Goal: Information Seeking & Learning: Learn about a topic

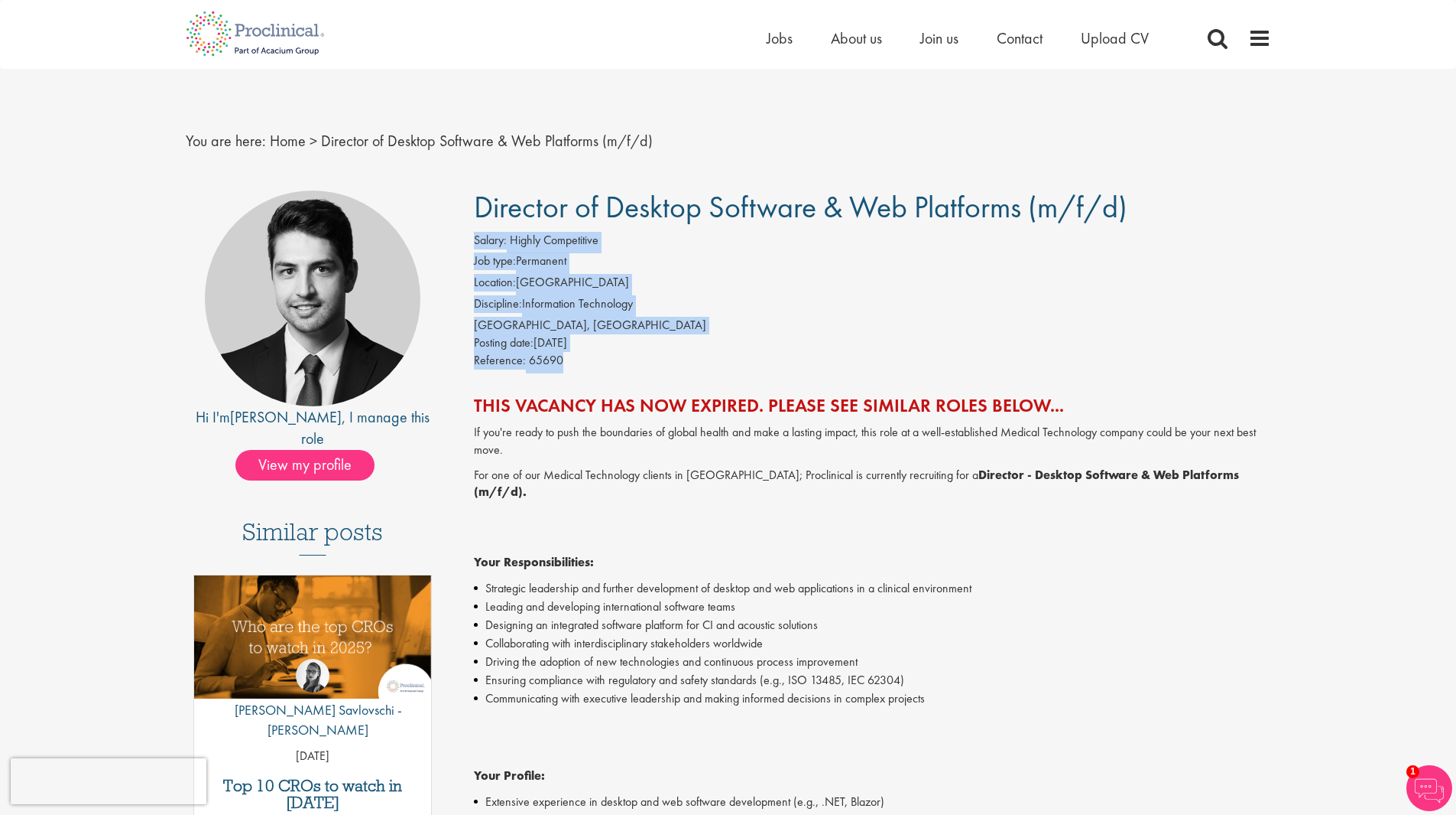
drag, startPoint x: 497, startPoint y: 230, endPoint x: 634, endPoint y: 352, distance: 183.4
click at [634, 352] on div "Reference: 65690" at bounding box center [872, 362] width 797 height 21
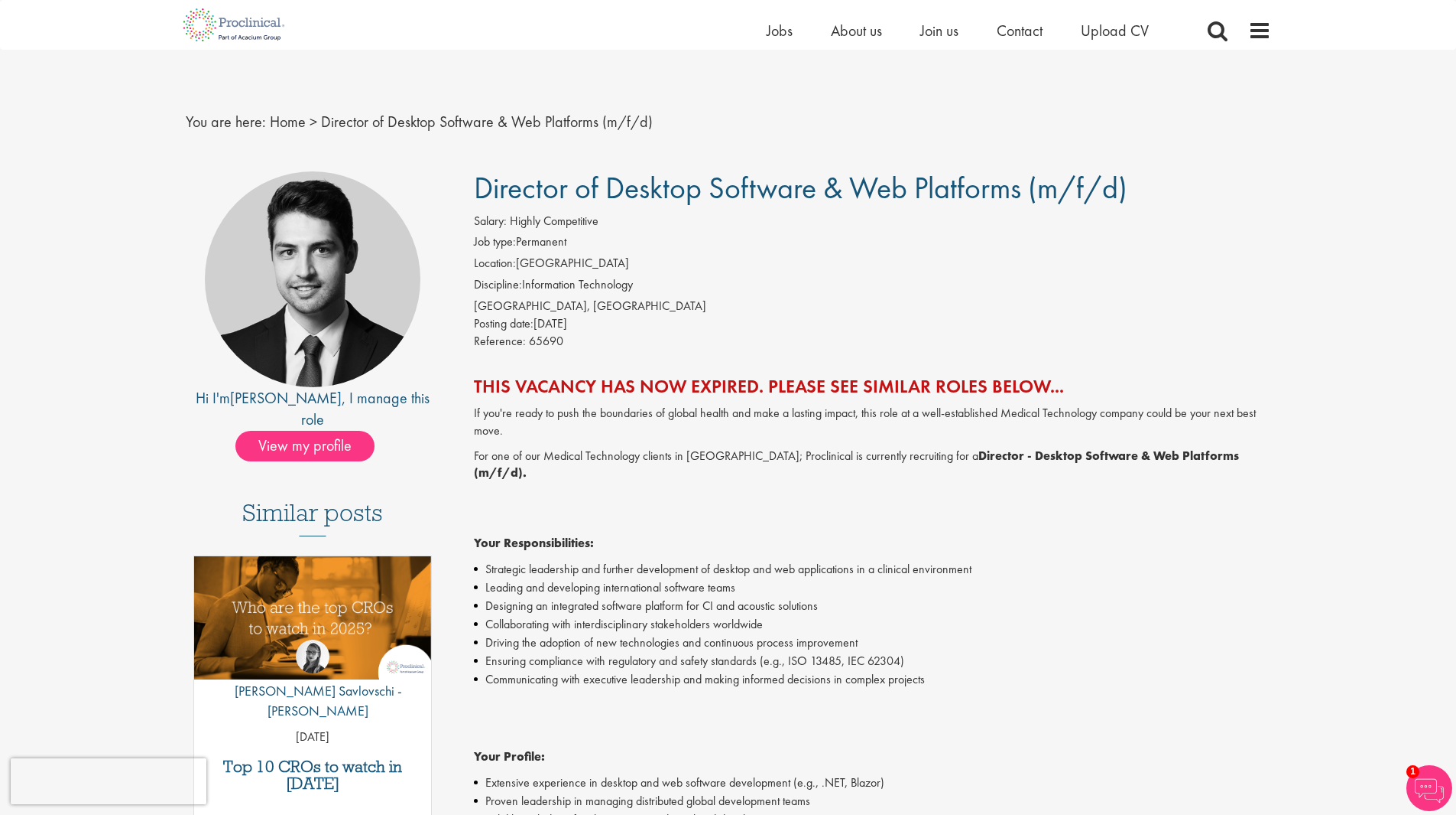
scroll to position [153, 0]
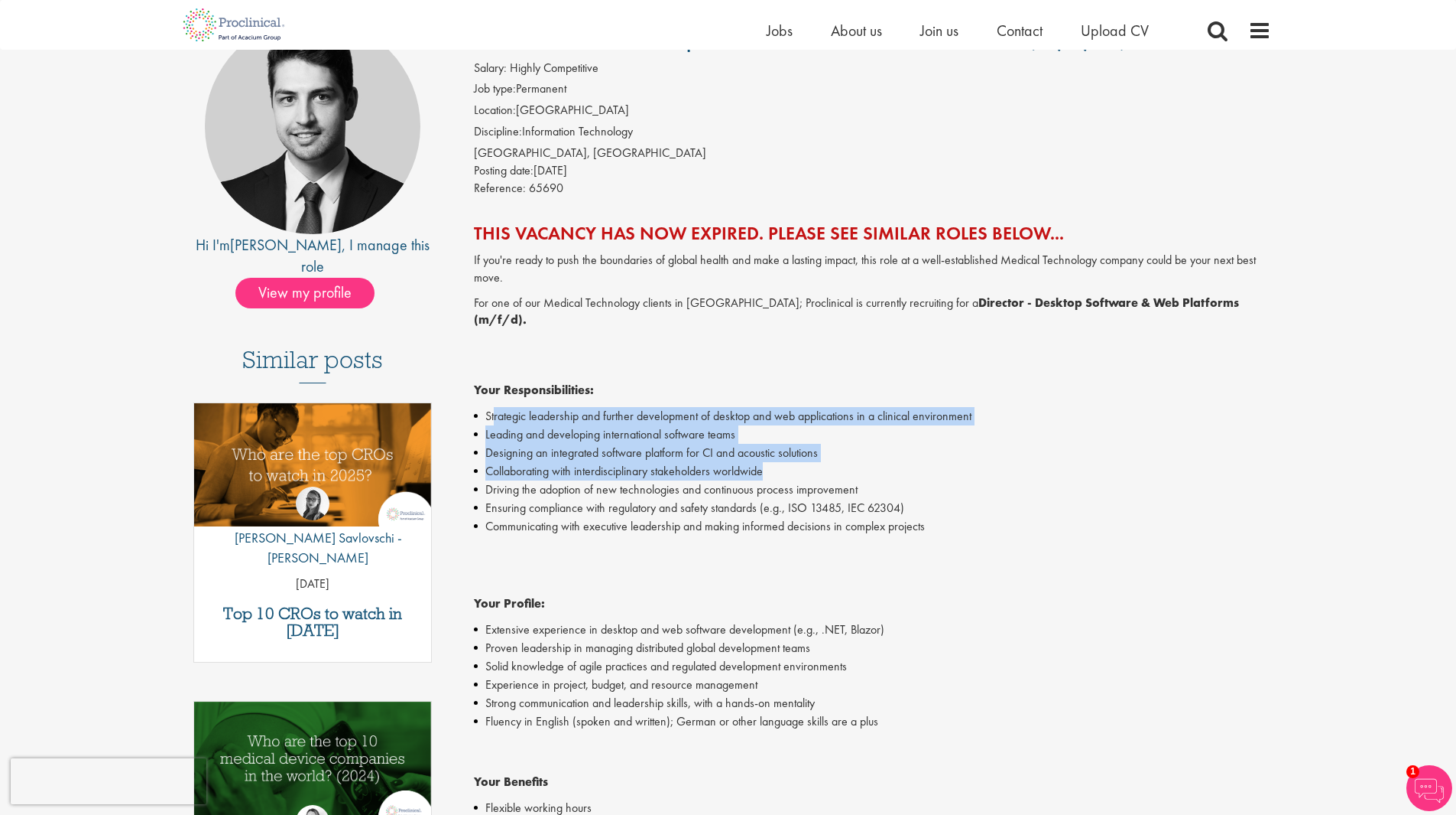
drag, startPoint x: 493, startPoint y: 405, endPoint x: 850, endPoint y: 451, distance: 360.0
click at [850, 451] on ul "Strategic leadership and further development of desktop and web applications in…" at bounding box center [872, 470] width 797 height 128
click at [850, 462] on li "Collaborating with interdisciplinary stakeholders worldwide" at bounding box center [872, 471] width 797 height 19
drag, startPoint x: 850, startPoint y: 451, endPoint x: 527, endPoint y: 359, distance: 335.8
click at [527, 359] on div "If you're ready to push the boundaries of global health and make a lasting impa…" at bounding box center [872, 714] width 797 height 925
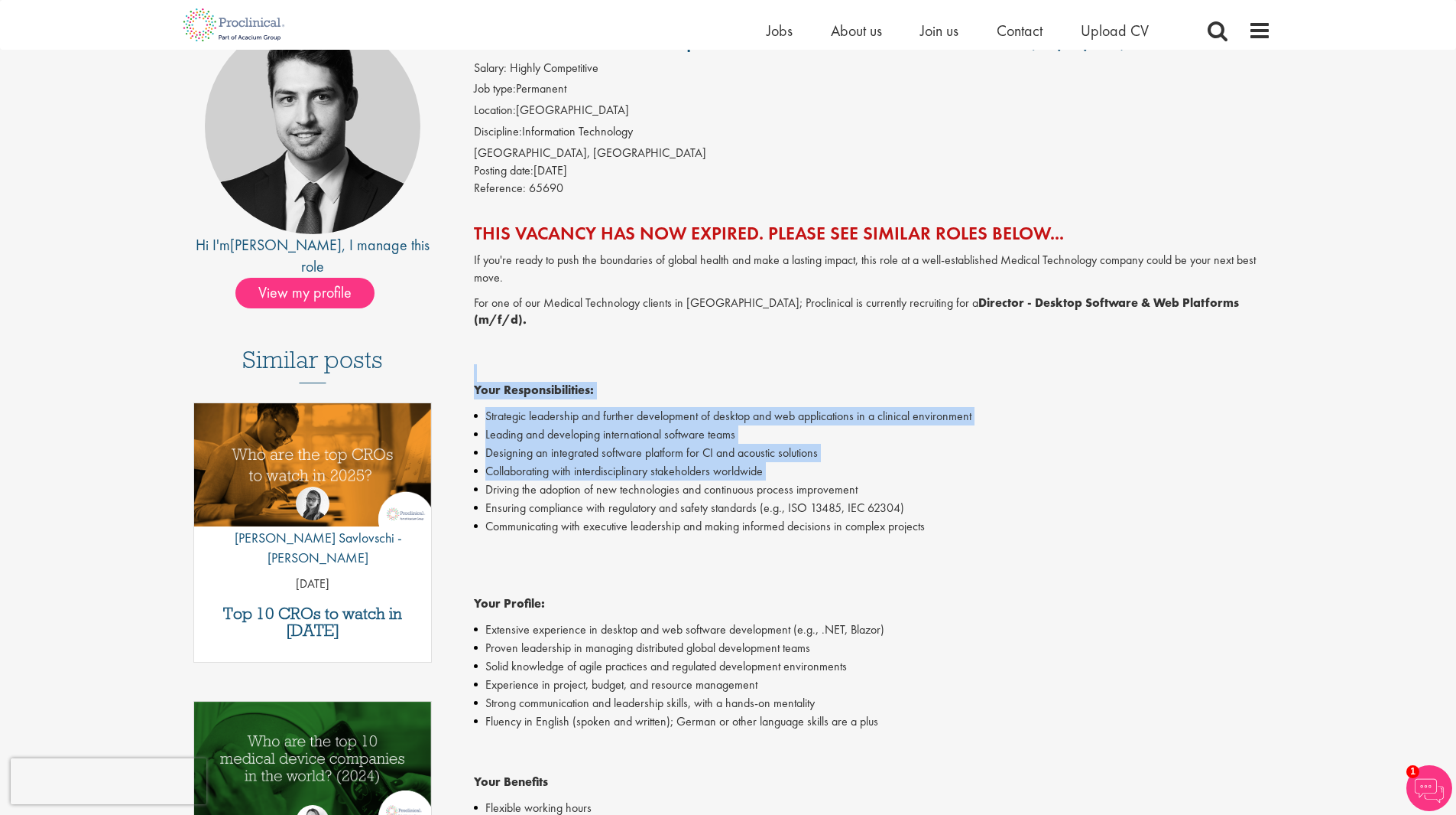
click at [527, 359] on p "For one of our Medical Technology clients in Antwerp; Proclinical is currently …" at bounding box center [872, 347] width 797 height 105
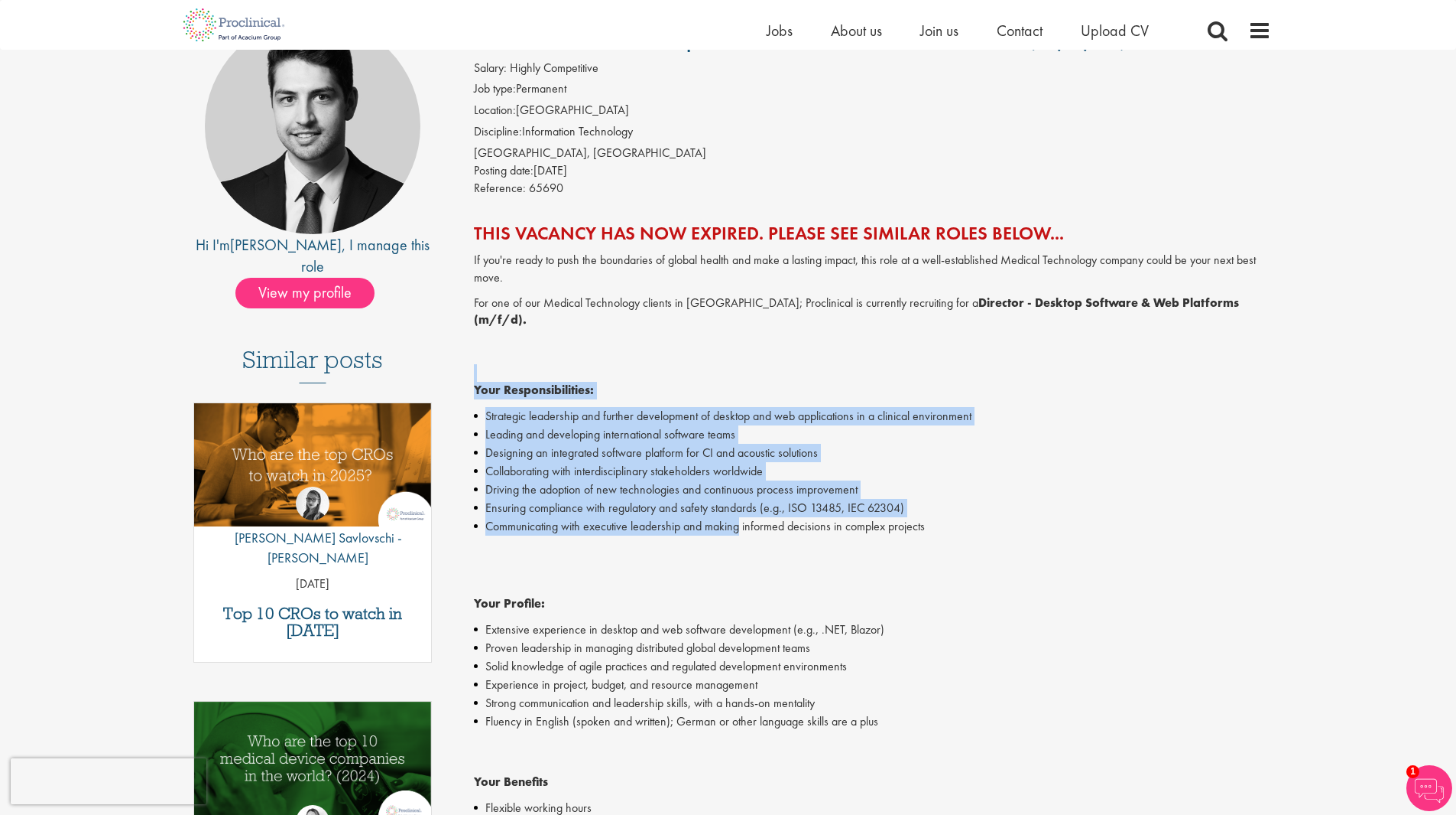
drag, startPoint x: 527, startPoint y: 359, endPoint x: 732, endPoint y: 507, distance: 252.8
click at [732, 507] on div "If you're ready to push the boundaries of global health and make a lasting impa…" at bounding box center [872, 714] width 797 height 925
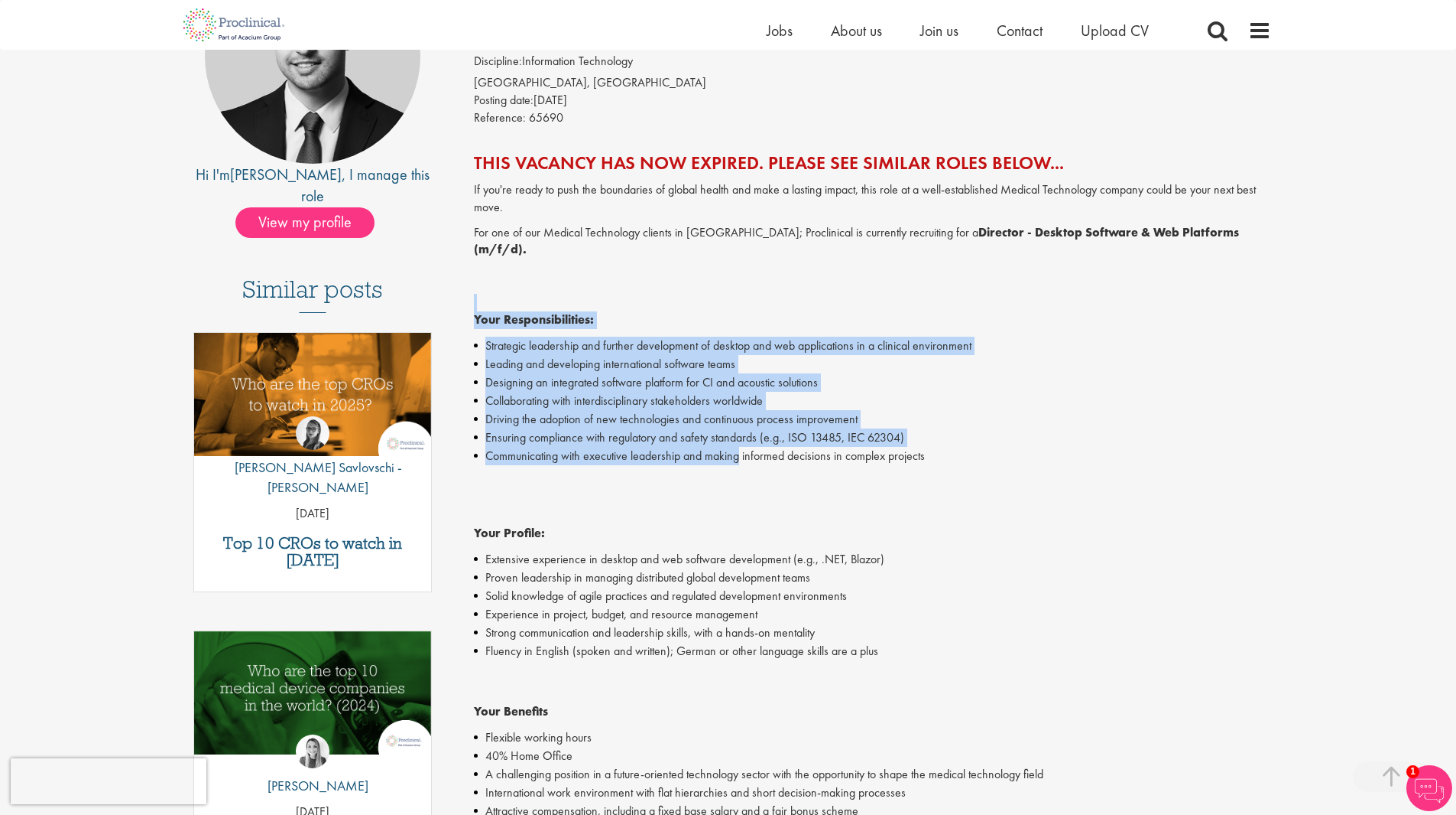
scroll to position [306, 0]
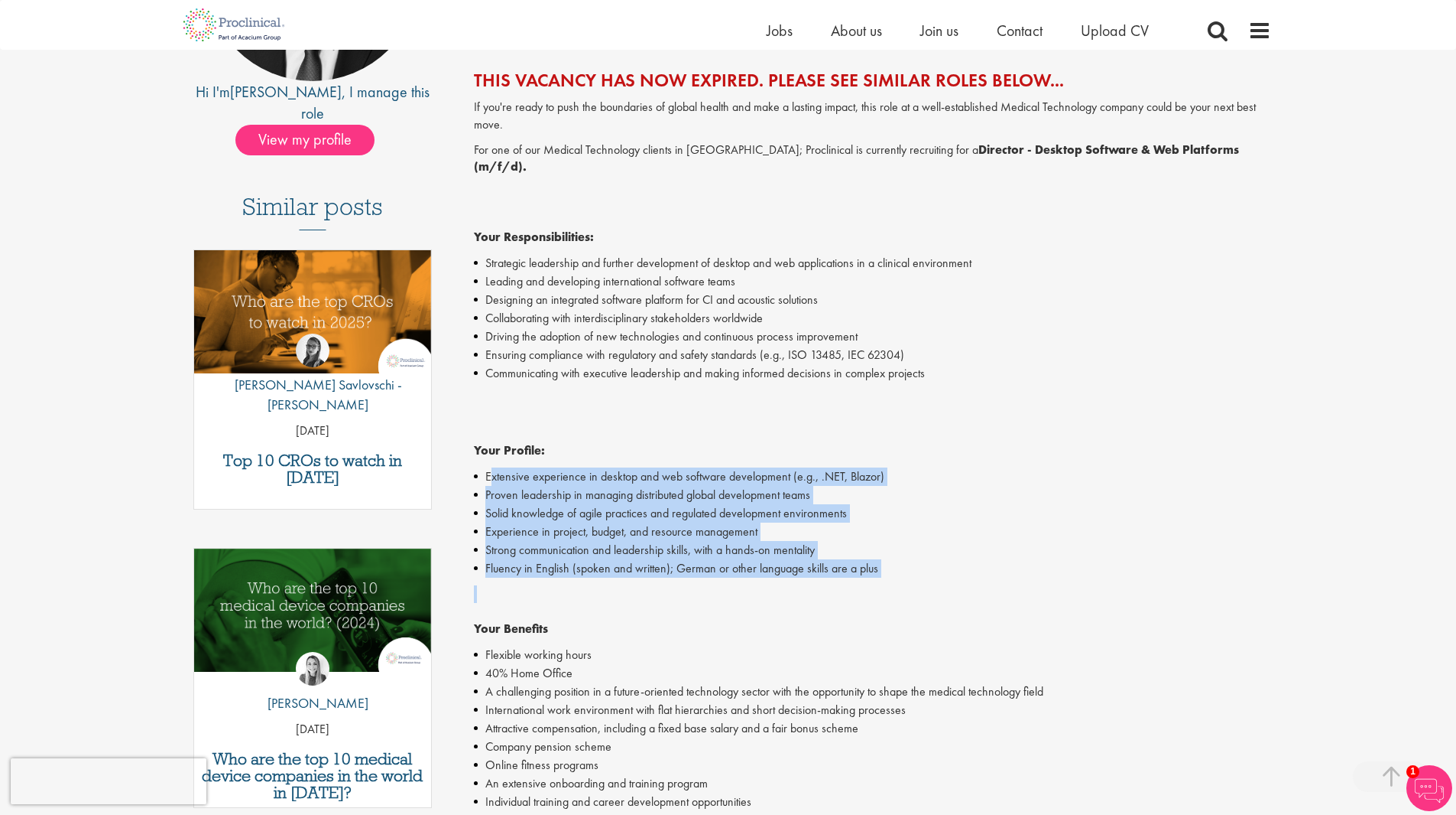
drag, startPoint x: 492, startPoint y: 449, endPoint x: 920, endPoint y: 569, distance: 444.5
click at [920, 569] on div "If you're ready to push the boundaries of global health and make a lasting impa…" at bounding box center [872, 561] width 797 height 925
click at [920, 585] on p "Your Benefits" at bounding box center [872, 612] width 797 height 53
drag, startPoint x: 920, startPoint y: 569, endPoint x: 571, endPoint y: 408, distance: 384.3
click at [571, 408] on div "If you're ready to push the boundaries of global health and make a lasting impa…" at bounding box center [872, 561] width 797 height 925
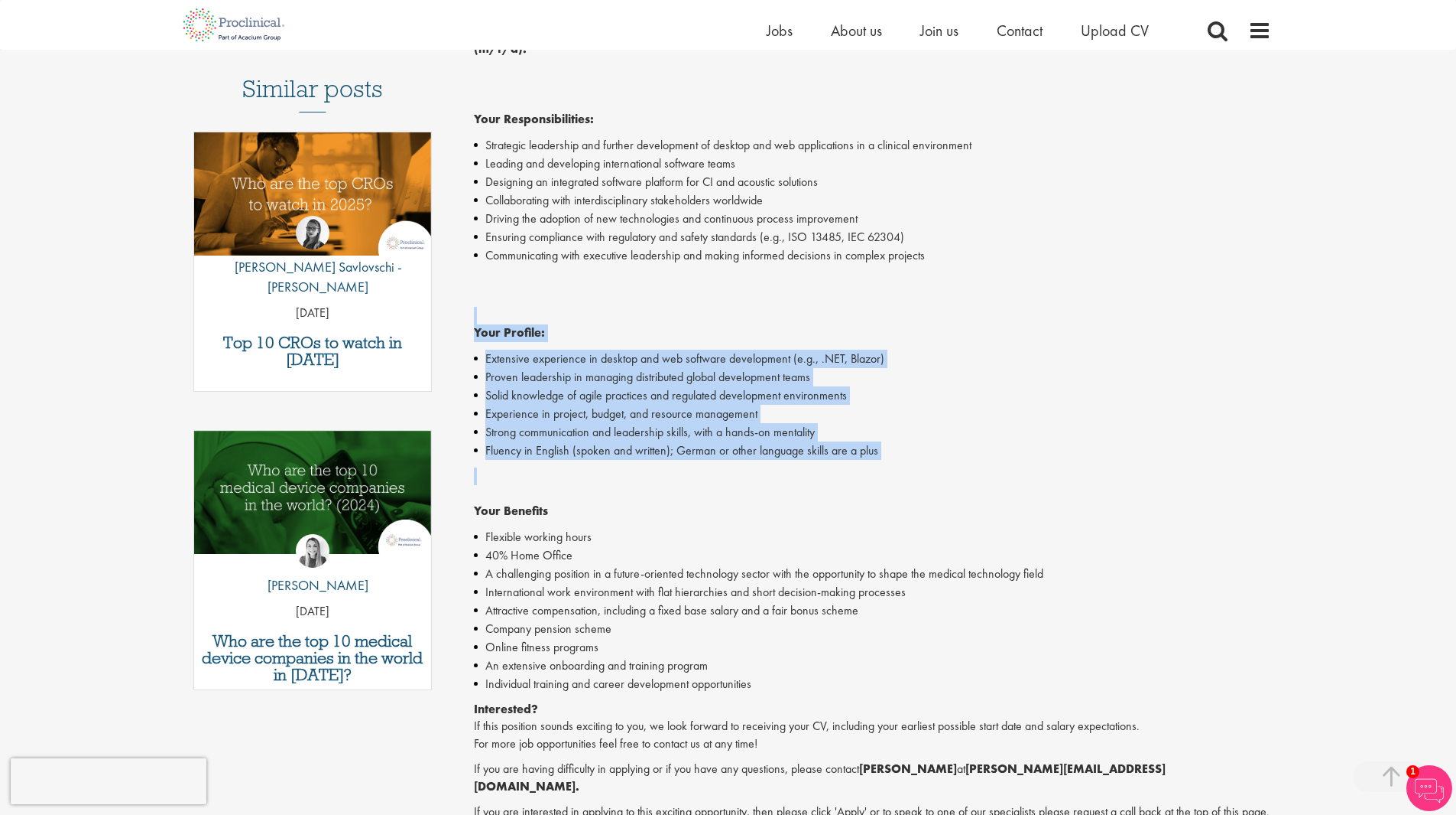
scroll to position [536, 0]
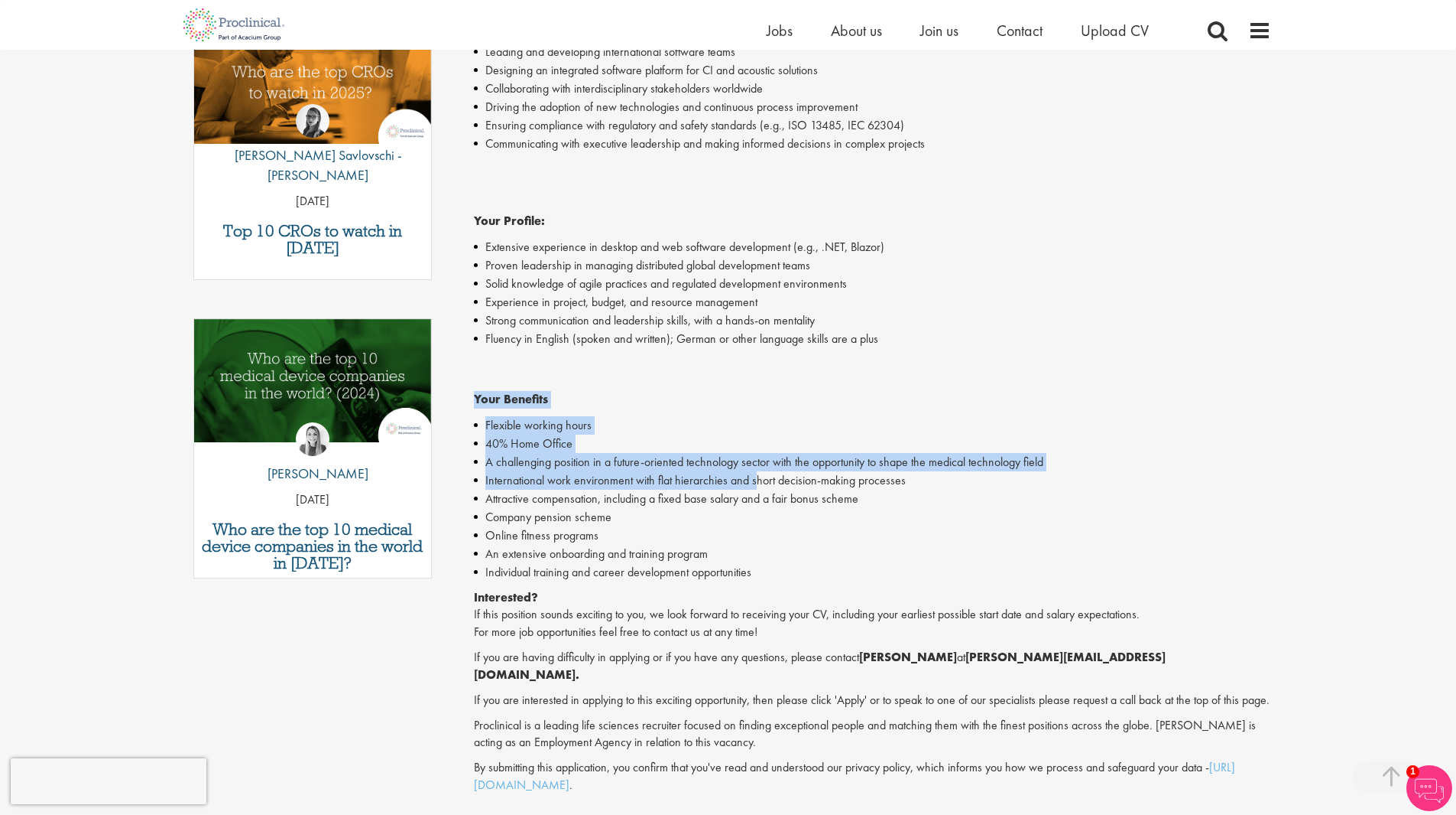
drag, startPoint x: 475, startPoint y: 377, endPoint x: 753, endPoint y: 464, distance: 291.3
click at [753, 464] on div "If you're ready to push the boundaries of global health and make a lasting impa…" at bounding box center [872, 331] width 797 height 925
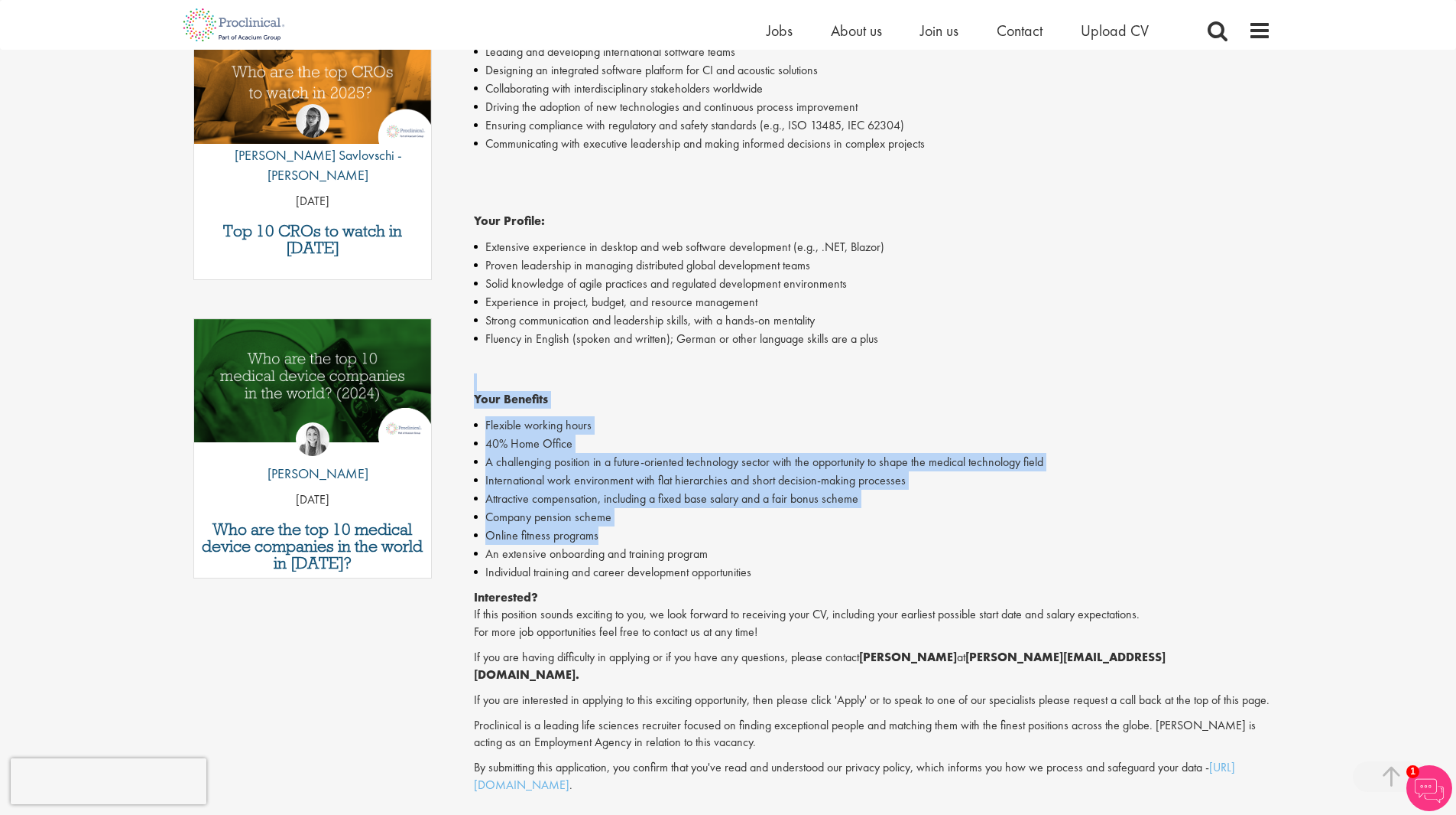
drag, startPoint x: 632, startPoint y: 513, endPoint x: 519, endPoint y: 367, distance: 184.6
click at [519, 367] on div "If you're ready to push the boundaries of global health and make a lasting impa…" at bounding box center [872, 331] width 797 height 925
click at [519, 367] on p "Your Benefits" at bounding box center [872, 382] width 797 height 53
drag, startPoint x: 519, startPoint y: 367, endPoint x: 804, endPoint y: 548, distance: 337.6
click at [804, 548] on div "If you're ready to push the boundaries of global health and make a lasting impa…" at bounding box center [872, 331] width 797 height 925
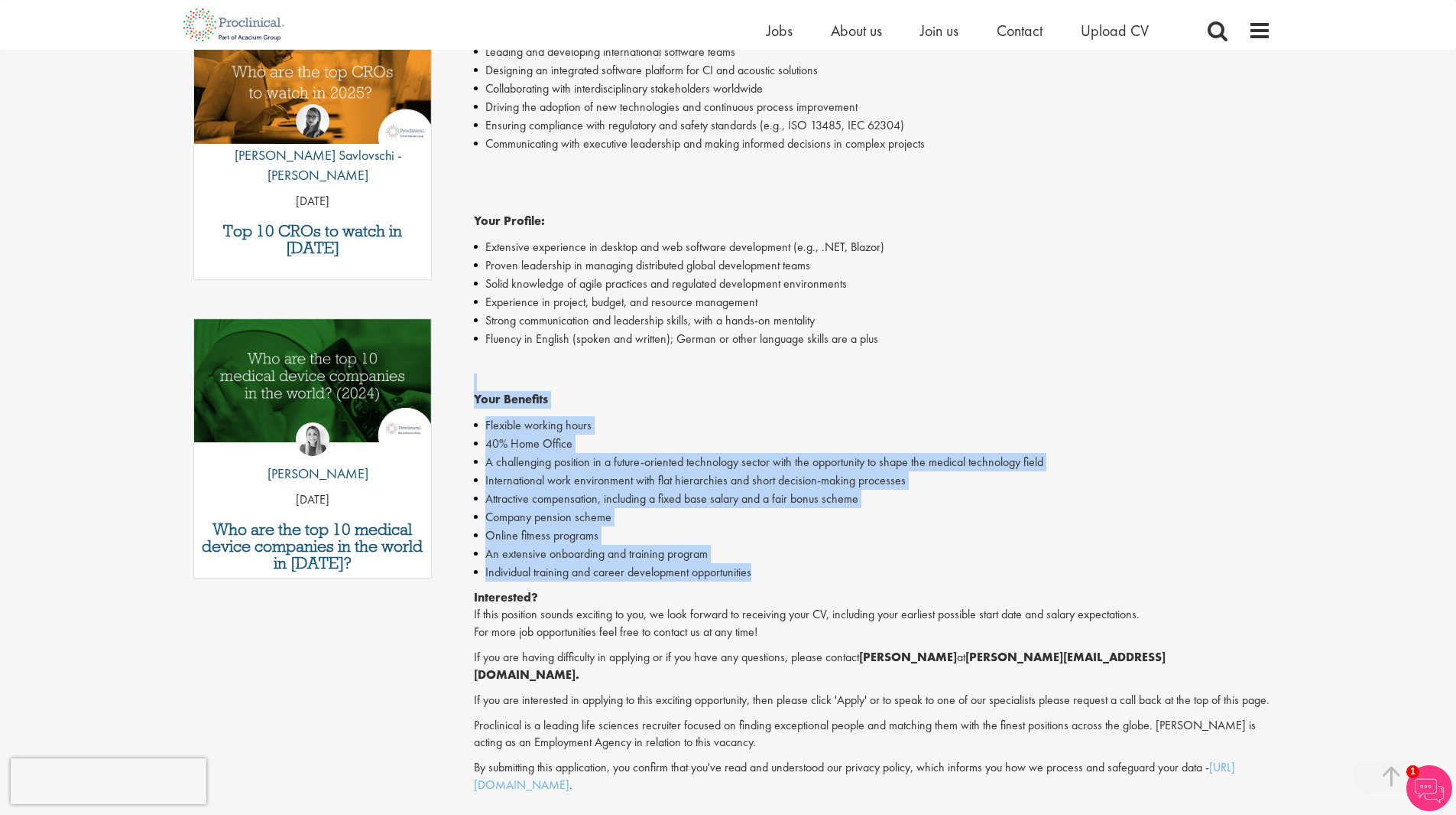
click at [804, 563] on li "Individual training and career development opportunities" at bounding box center [872, 572] width 797 height 19
drag, startPoint x: 804, startPoint y: 548, endPoint x: 532, endPoint y: 360, distance: 330.6
click at [532, 360] on div "If you're ready to push the boundaries of global health and make a lasting impa…" at bounding box center [872, 331] width 797 height 925
click at [532, 360] on p "Your Benefits" at bounding box center [872, 382] width 797 height 53
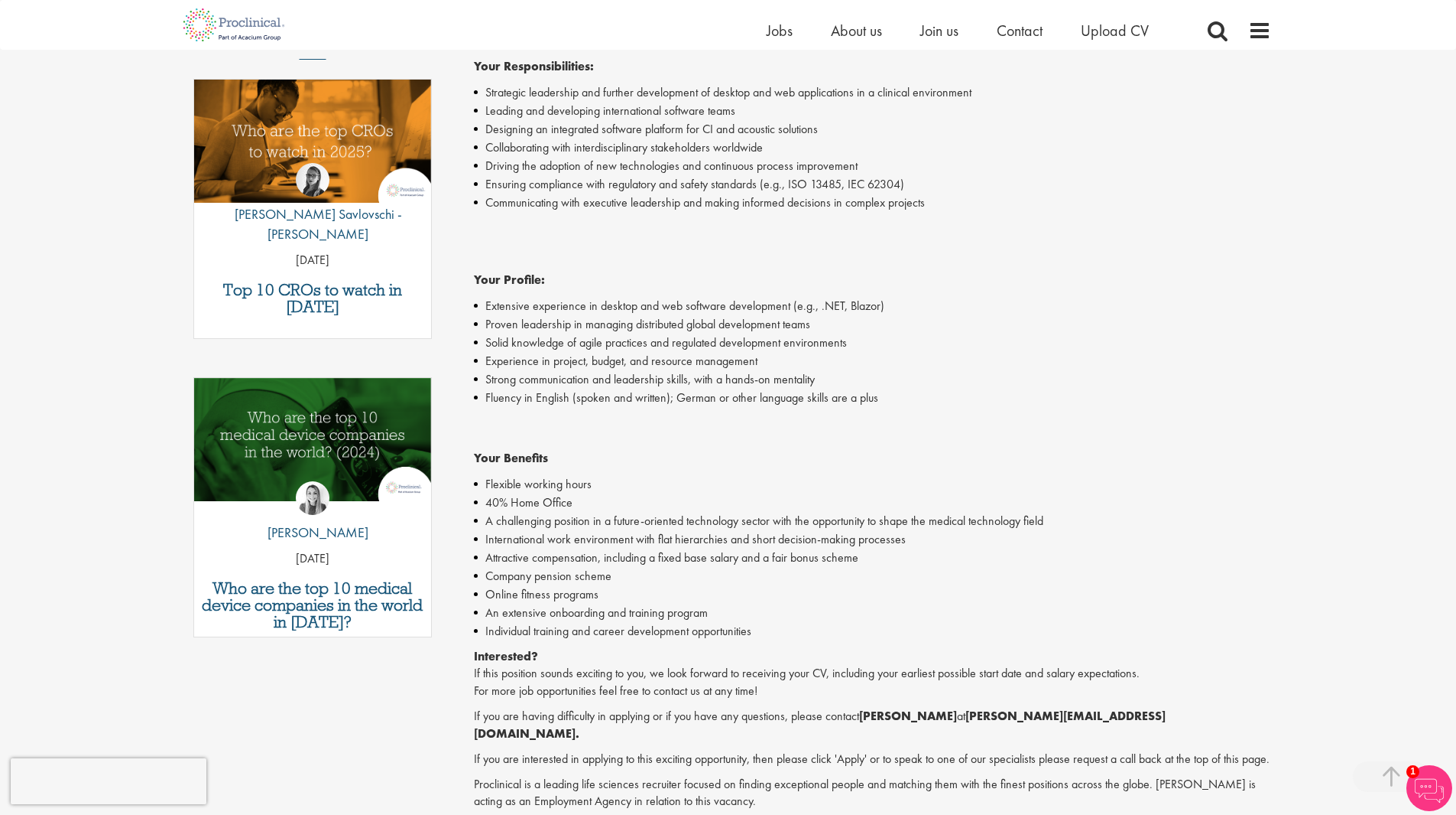
scroll to position [459, 0]
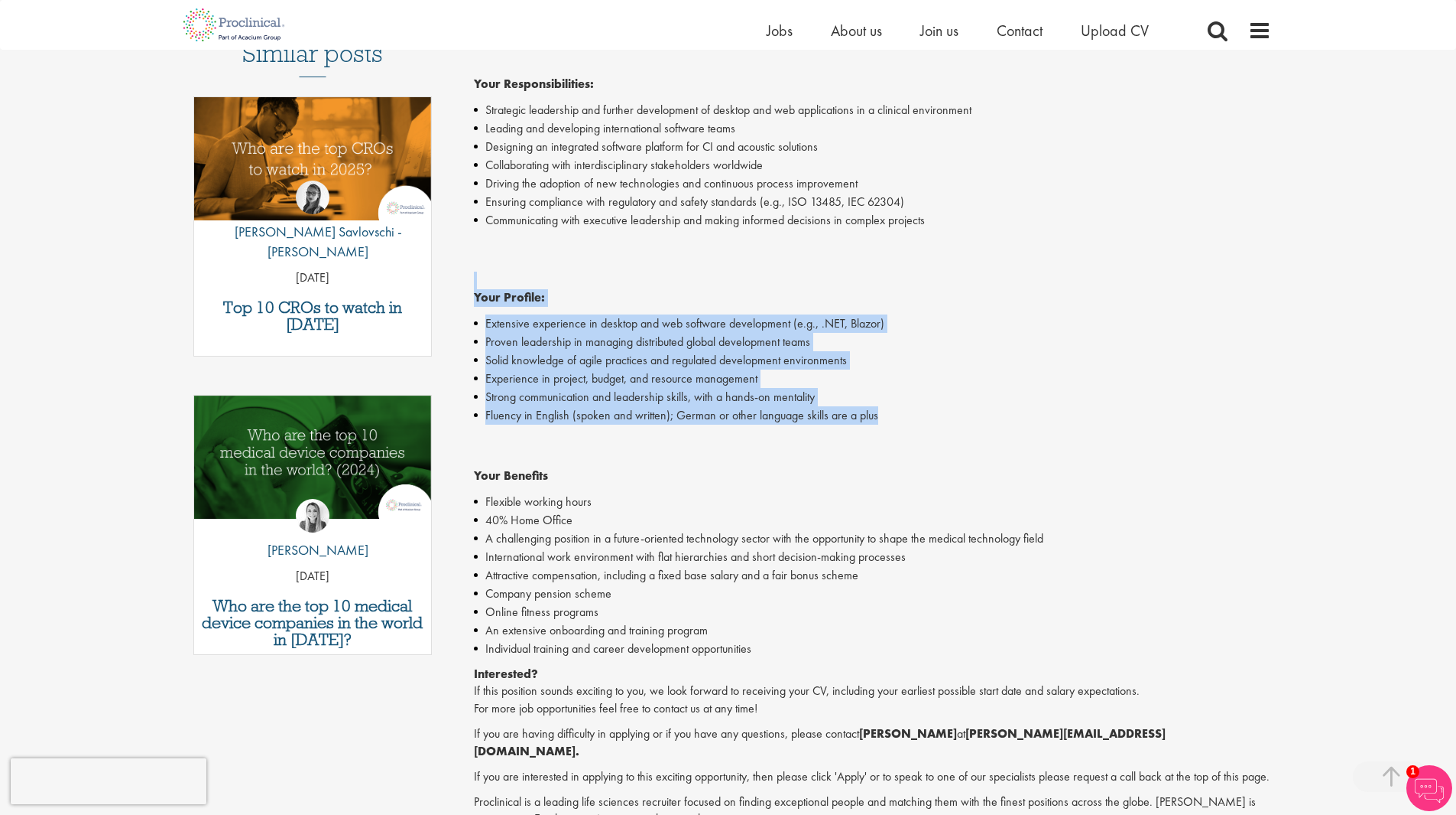
drag, startPoint x: 955, startPoint y: 401, endPoint x: 616, endPoint y: 265, distance: 365.3
click at [616, 265] on div "If you're ready to push the boundaries of global health and make a lasting impa…" at bounding box center [872, 408] width 797 height 925
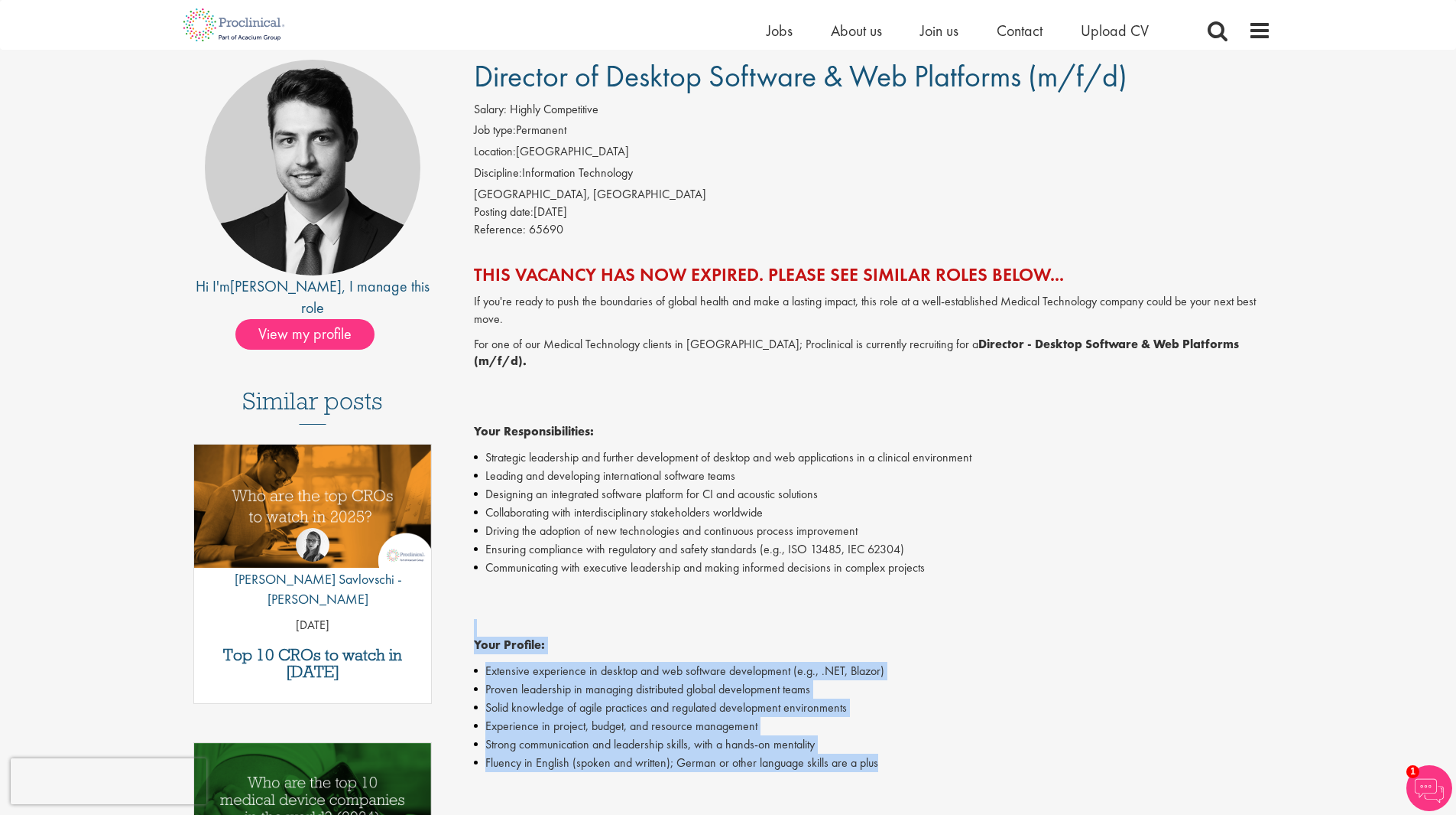
scroll to position [77, 0]
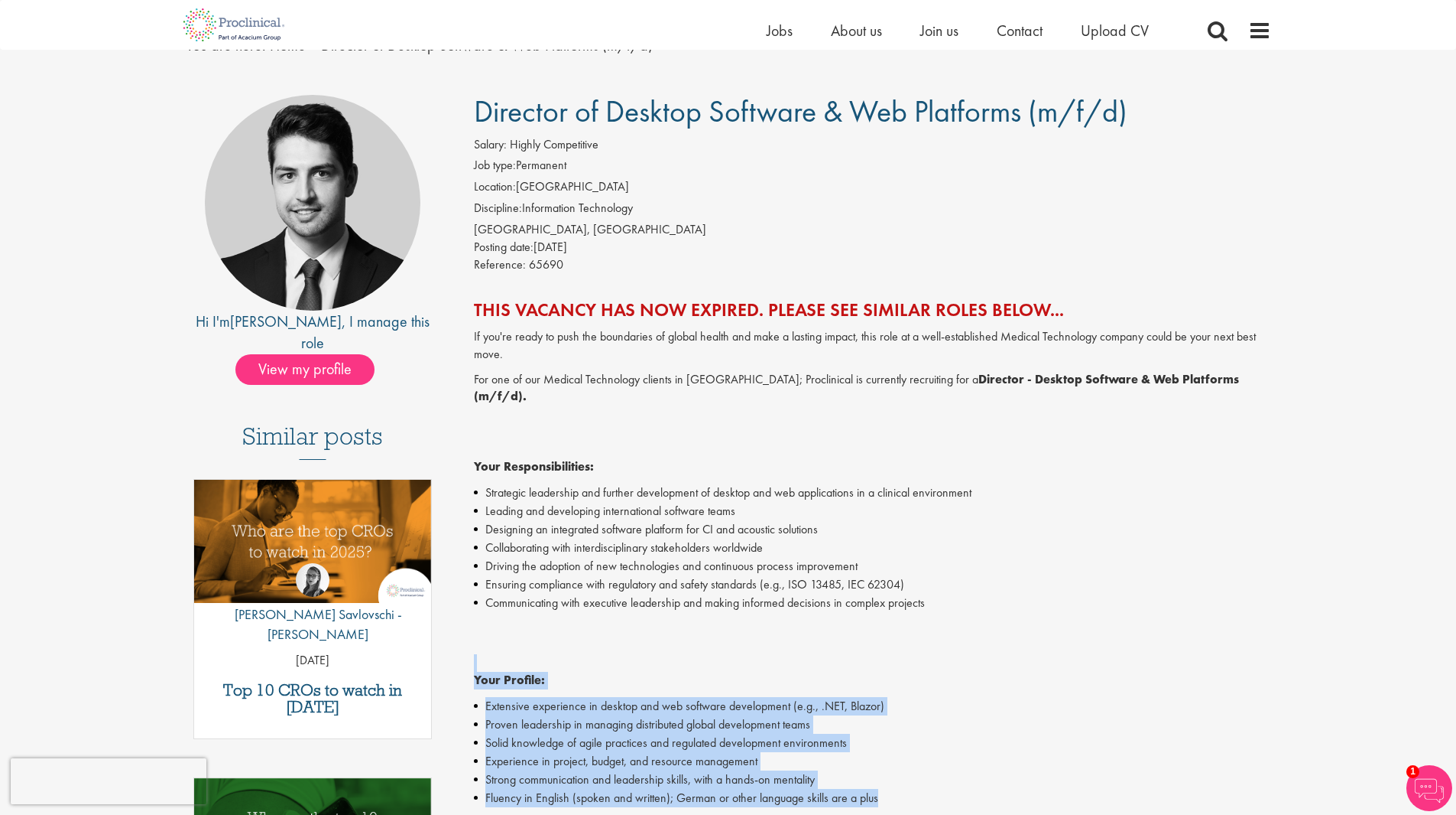
drag, startPoint x: 905, startPoint y: 379, endPoint x: 1246, endPoint y: 380, distance: 341.0
click at [1246, 380] on p "For one of our Medical Technology clients in Antwerp; Proclinical is currently …" at bounding box center [872, 423] width 797 height 105
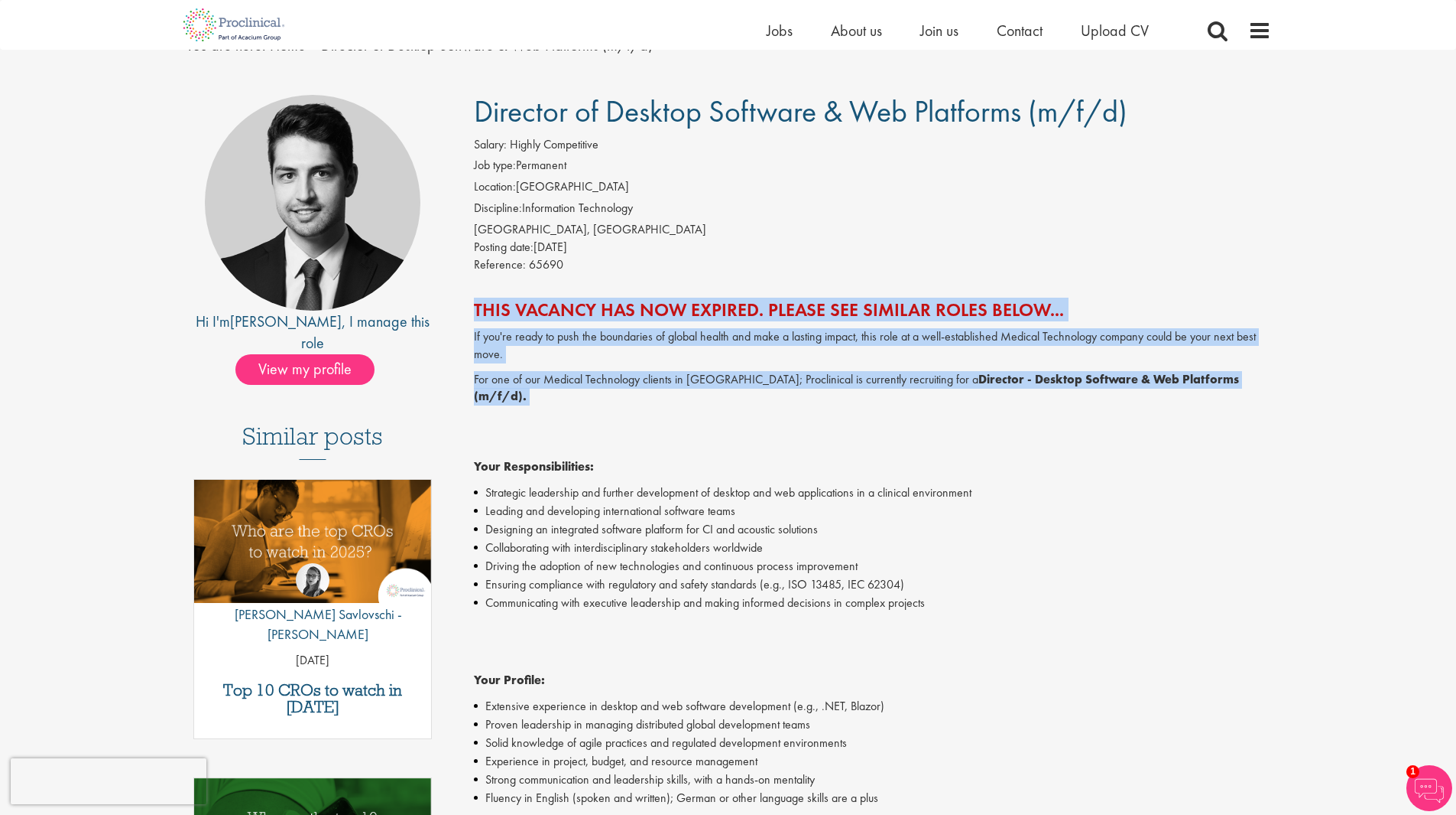
drag, startPoint x: 1246, startPoint y: 380, endPoint x: 806, endPoint y: 255, distance: 457.4
click at [806, 255] on div "Director of Desktop Software & Web Platforms (m/f/d) Salary: Highly Competitive…" at bounding box center [867, 748] width 831 height 1306
click at [806, 256] on div "Reference: 65690" at bounding box center [872, 267] width 797 height 21
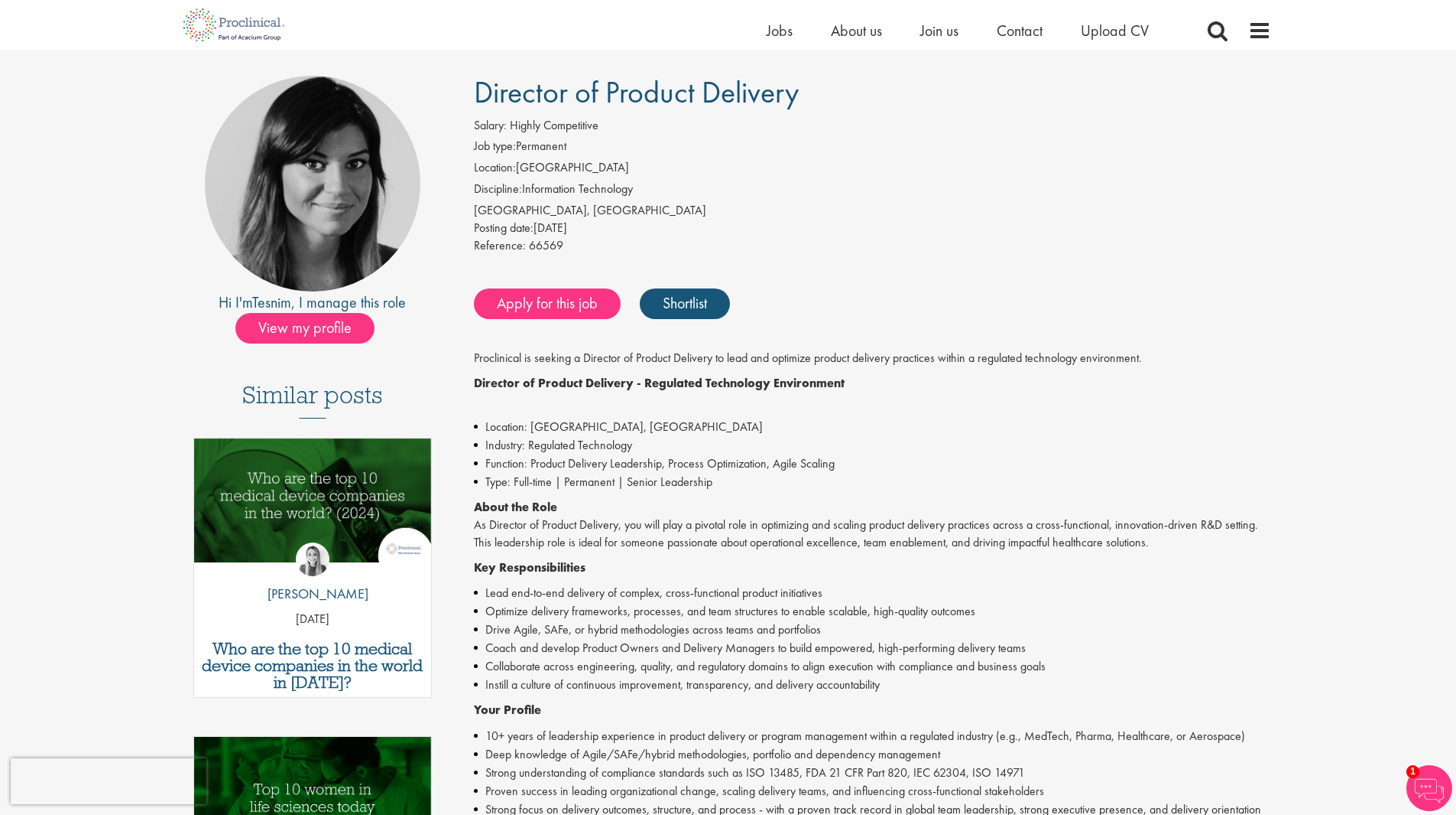
scroll to position [230, 0]
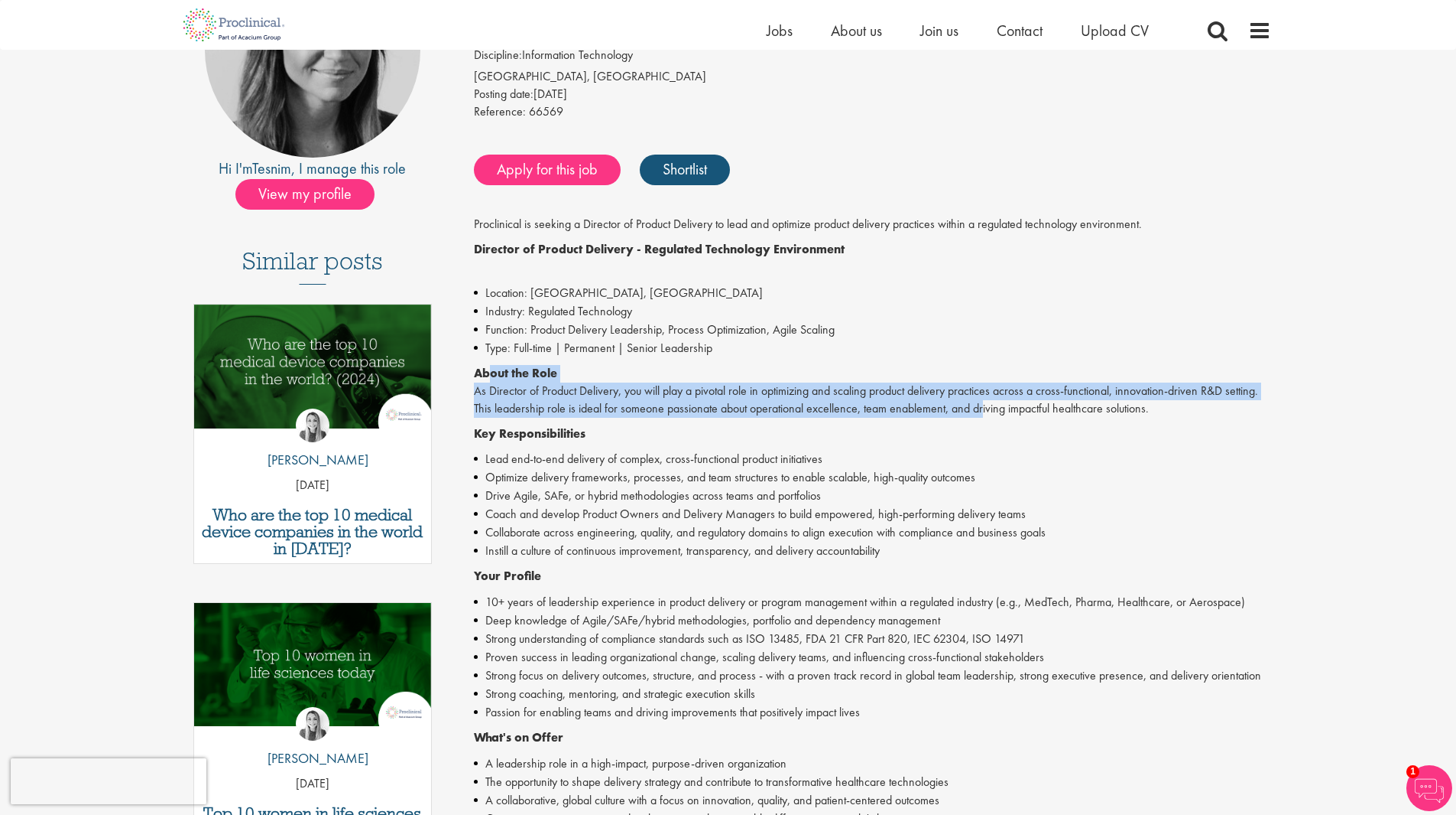
drag, startPoint x: 493, startPoint y: 375, endPoint x: 990, endPoint y: 409, distance: 498.2
click at [990, 409] on p "About the Role As Director of Product Delivery, you will play a pivotal role in…" at bounding box center [872, 392] width 797 height 53
drag, startPoint x: 990, startPoint y: 409, endPoint x: 847, endPoint y: 351, distance: 154.3
click at [847, 351] on div "Proclinical is seeking a Director of Product Delivery to lead and optimize prod…" at bounding box center [872, 640] width 797 height 849
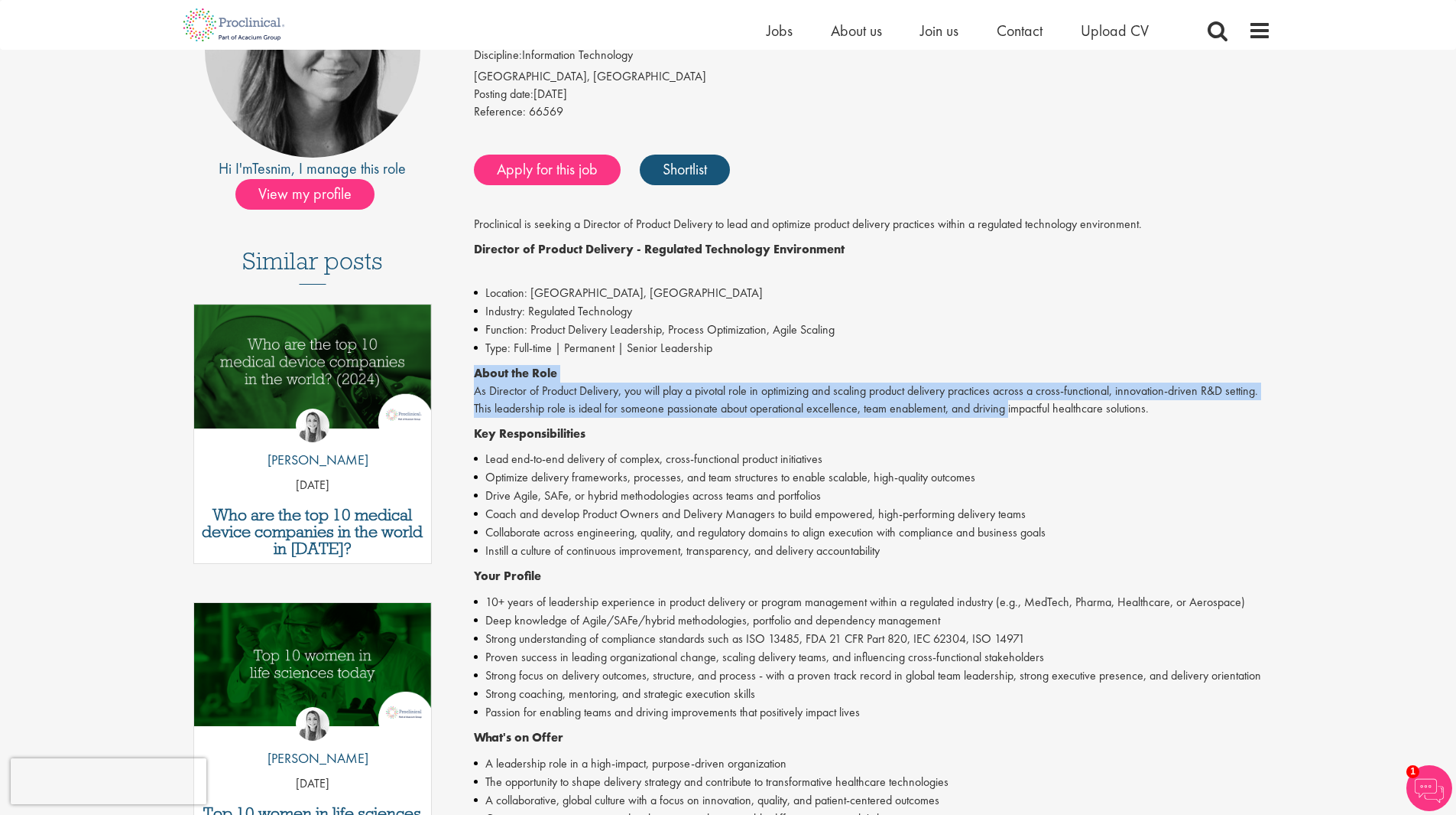
click at [847, 351] on li "Type: Full-time | Permanent | Senior Leadership" at bounding box center [872, 347] width 797 height 19
drag, startPoint x: 847, startPoint y: 351, endPoint x: 1182, endPoint y: 415, distance: 341.1
click at [1182, 415] on div "Proclinical is seeking a Director of Product Delivery to lead and optimize prod…" at bounding box center [872, 640] width 797 height 849
click at [1182, 415] on p "About the Role As Director of Product Delivery, you will play a pivotal role in…" at bounding box center [872, 392] width 797 height 53
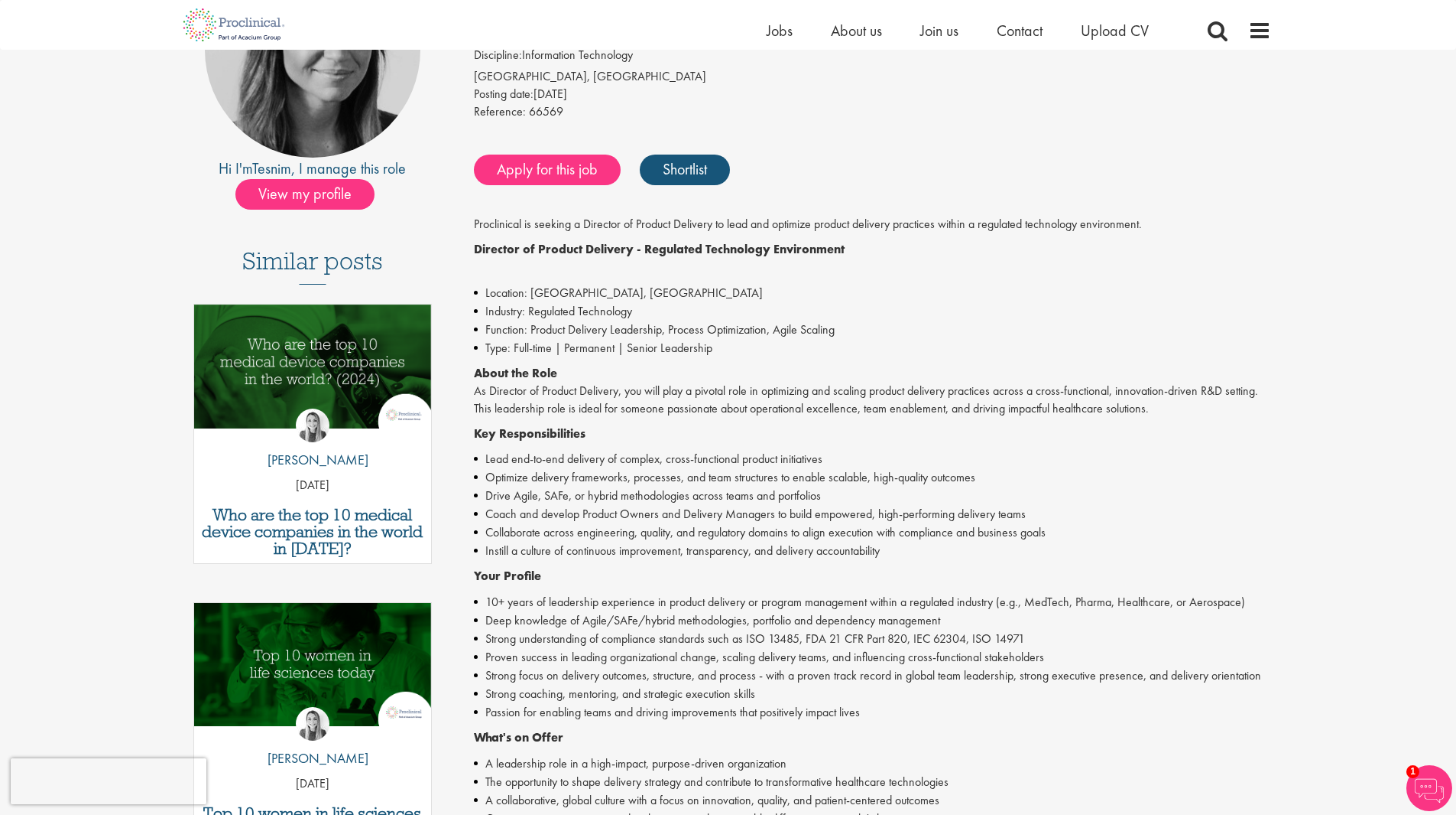
drag, startPoint x: 898, startPoint y: 356, endPoint x: 500, endPoint y: 296, distance: 402.5
click at [500, 296] on div "Proclinical is seeking a Director of Product Delivery to lead and optimize prod…" at bounding box center [872, 640] width 797 height 849
click at [500, 296] on li "Location: [GEOGRAPHIC_DATA], [GEOGRAPHIC_DATA]" at bounding box center [872, 293] width 797 height 19
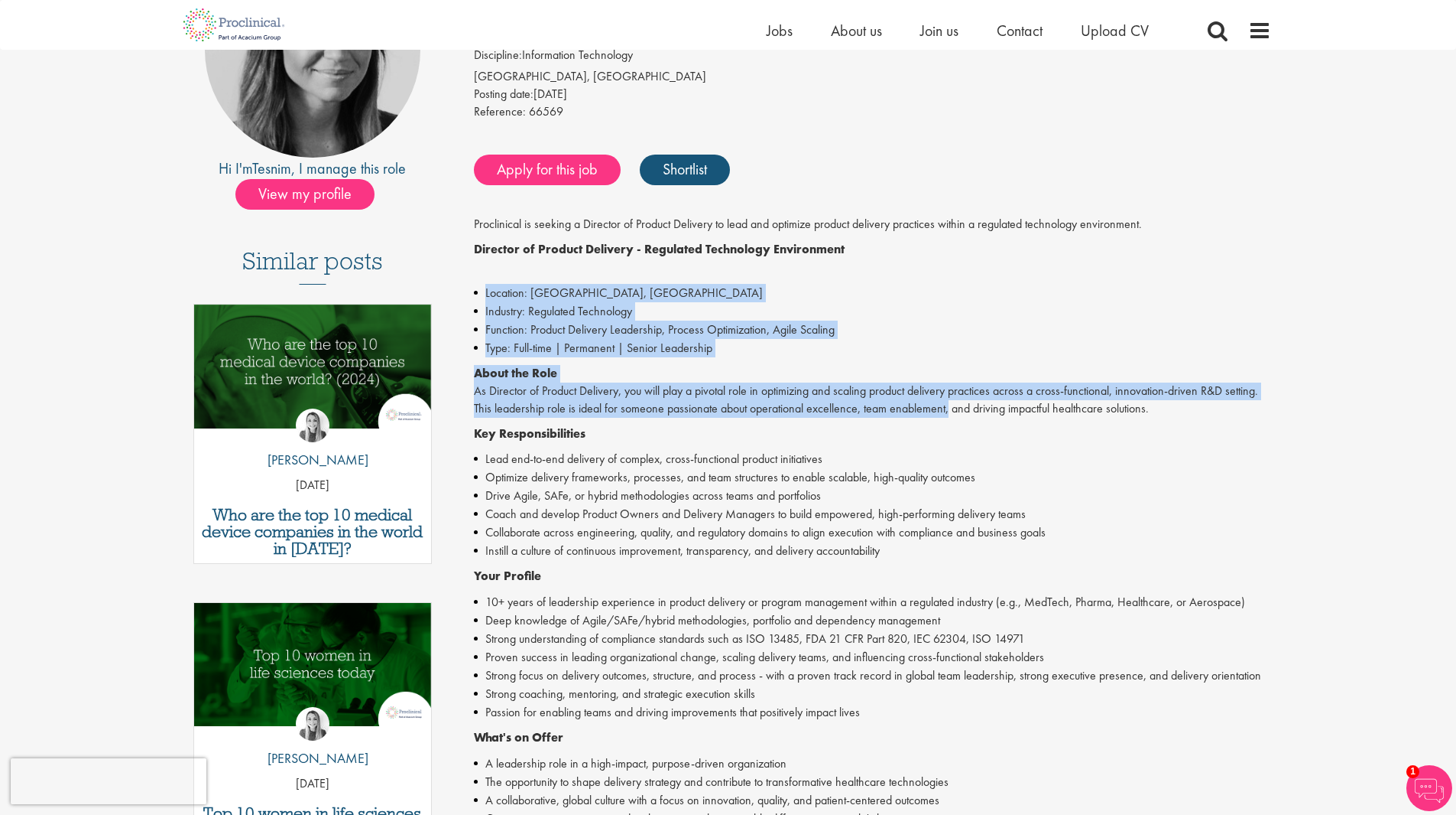
drag, startPoint x: 500, startPoint y: 296, endPoint x: 922, endPoint y: 406, distance: 436.1
click at [922, 406] on div "Proclinical is seeking a Director of Product Delivery to lead and optimize prod…" at bounding box center [872, 640] width 797 height 849
click at [922, 406] on p "About the Role As Director of Product Delivery, you will play a pivotal role in…" at bounding box center [872, 392] width 797 height 53
drag, startPoint x: 876, startPoint y: 400, endPoint x: 590, endPoint y: 288, distance: 307.1
click at [590, 288] on div "Proclinical is seeking a Director of Product Delivery to lead and optimize prod…" at bounding box center [872, 640] width 797 height 849
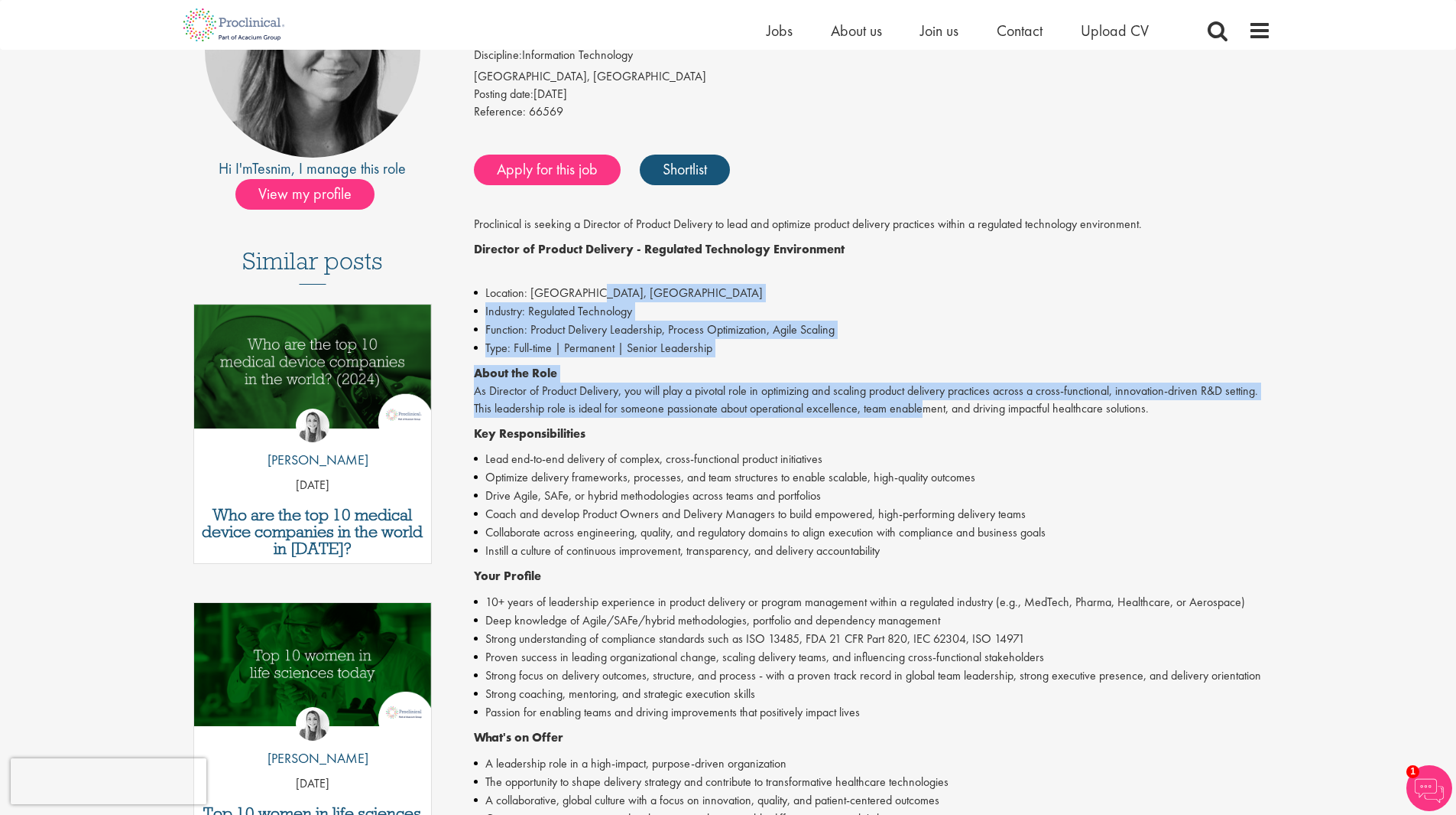
click at [590, 288] on li "Location: [GEOGRAPHIC_DATA], [GEOGRAPHIC_DATA]" at bounding box center [872, 293] width 797 height 19
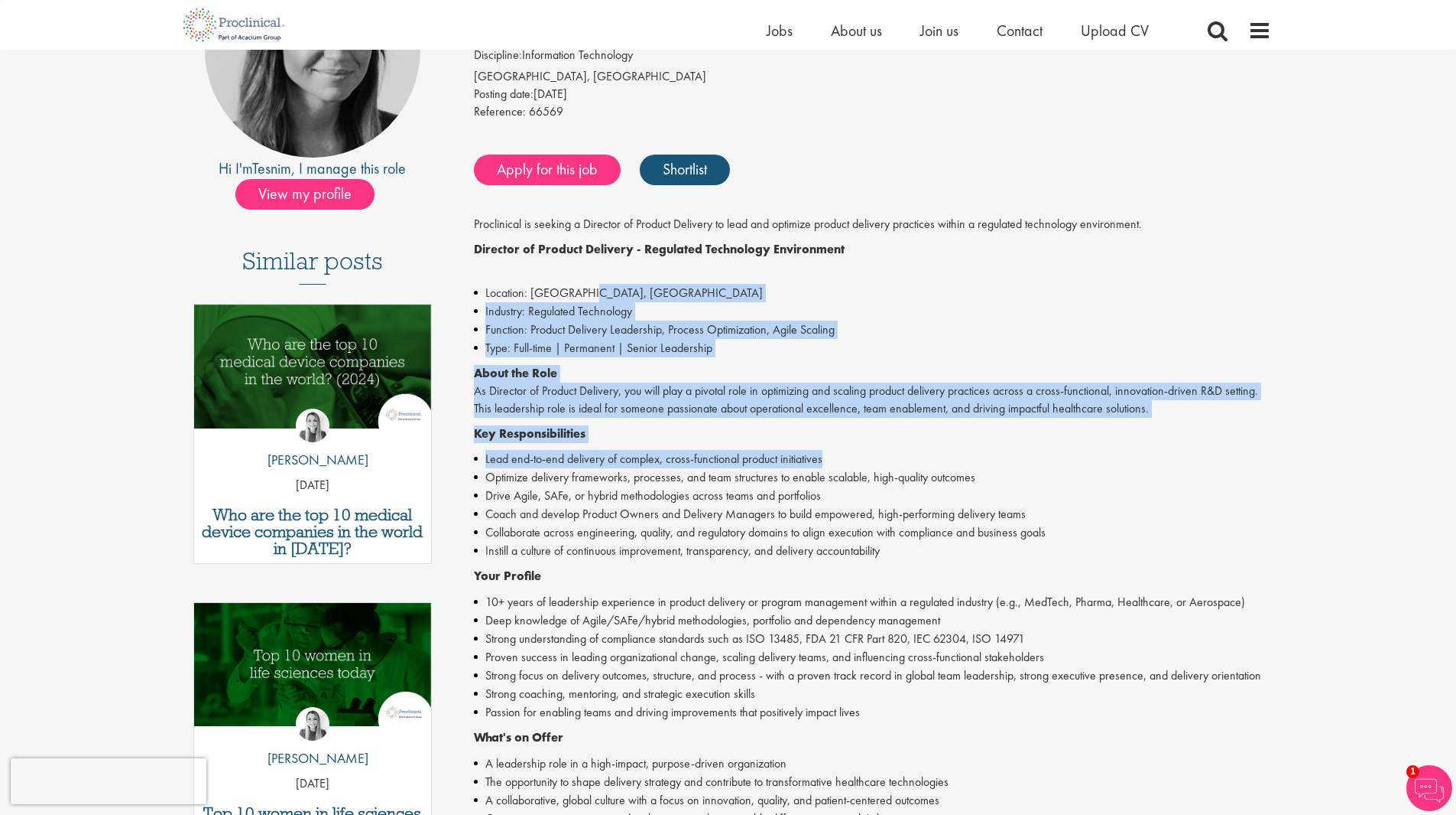
drag, startPoint x: 608, startPoint y: 298, endPoint x: 944, endPoint y: 451, distance: 369.2
click at [944, 451] on div "Proclinical is seeking a Director of Product Delivery to lead and optimize prod…" at bounding box center [872, 640] width 797 height 849
click at [944, 451] on li "Lead end-to-end delivery of complex, cross-functional product initiatives" at bounding box center [872, 459] width 797 height 19
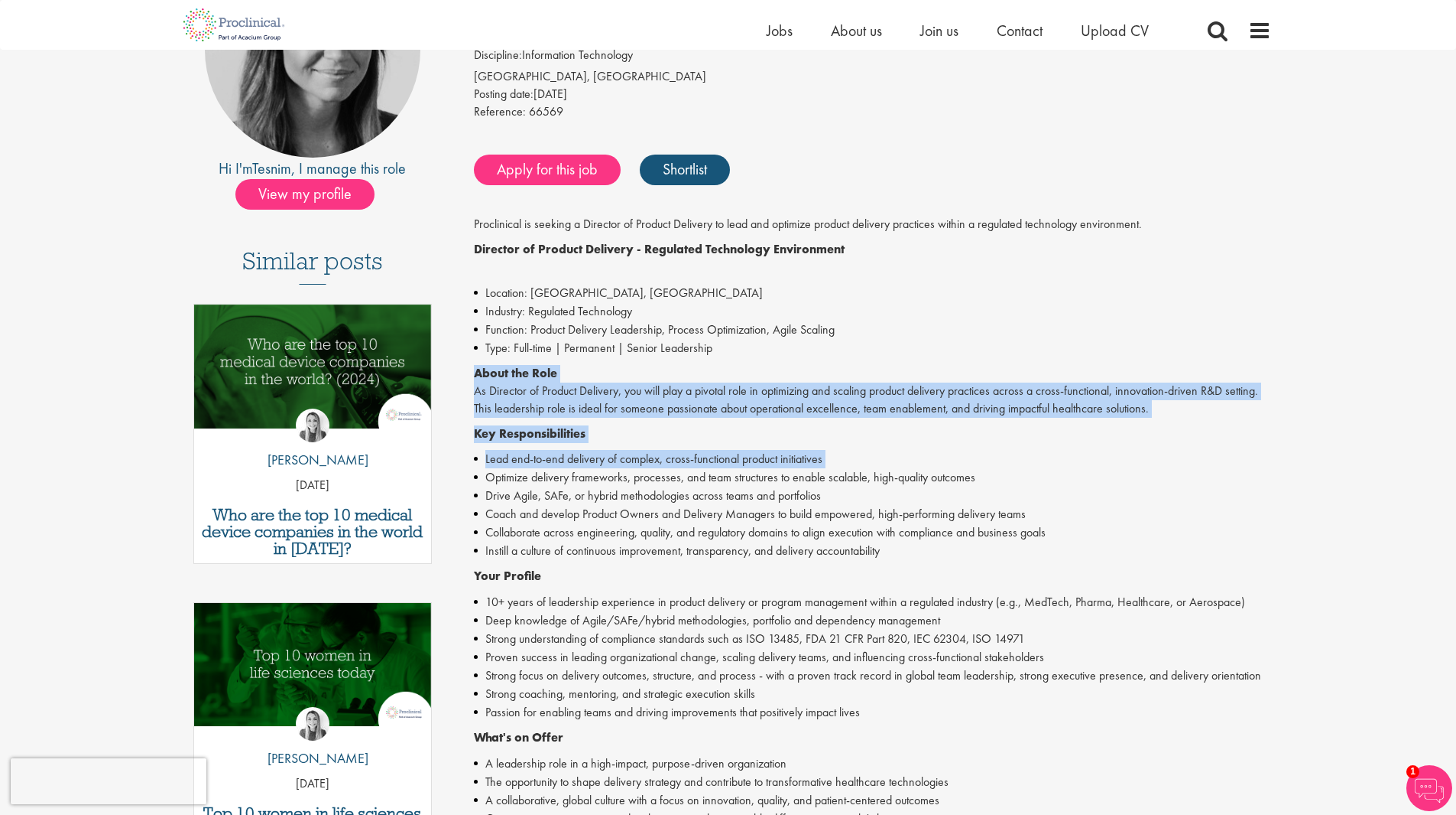
drag, startPoint x: 944, startPoint y: 451, endPoint x: 718, endPoint y: 339, distance: 252.2
click at [718, 339] on div "Proclinical is seeking a Director of Product Delivery to lead and optimize prod…" at bounding box center [872, 640] width 797 height 849
click at [718, 339] on li "Type: Full-time | Permanent | Senior Leadership" at bounding box center [872, 347] width 797 height 19
drag, startPoint x: 497, startPoint y: 388, endPoint x: 827, endPoint y: 463, distance: 338.4
click at [827, 463] on div "Director of Product Delivery Salary: Highly Competitive Job type: Permanent Loc…" at bounding box center [867, 608] width 831 height 1333
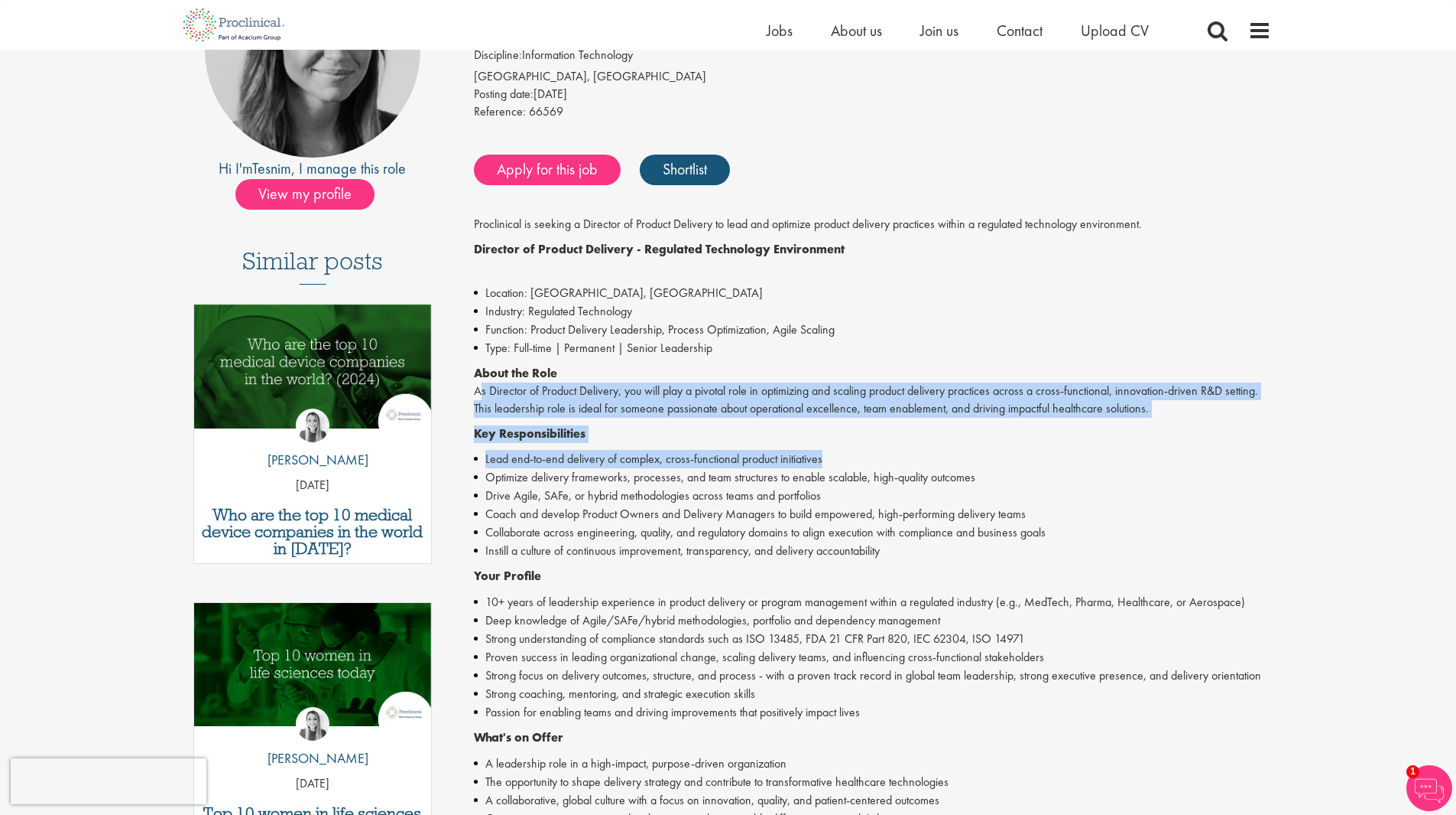
click at [493, 465] on li "Lead end-to-end delivery of complex, cross-functional product initiatives" at bounding box center [872, 459] width 797 height 19
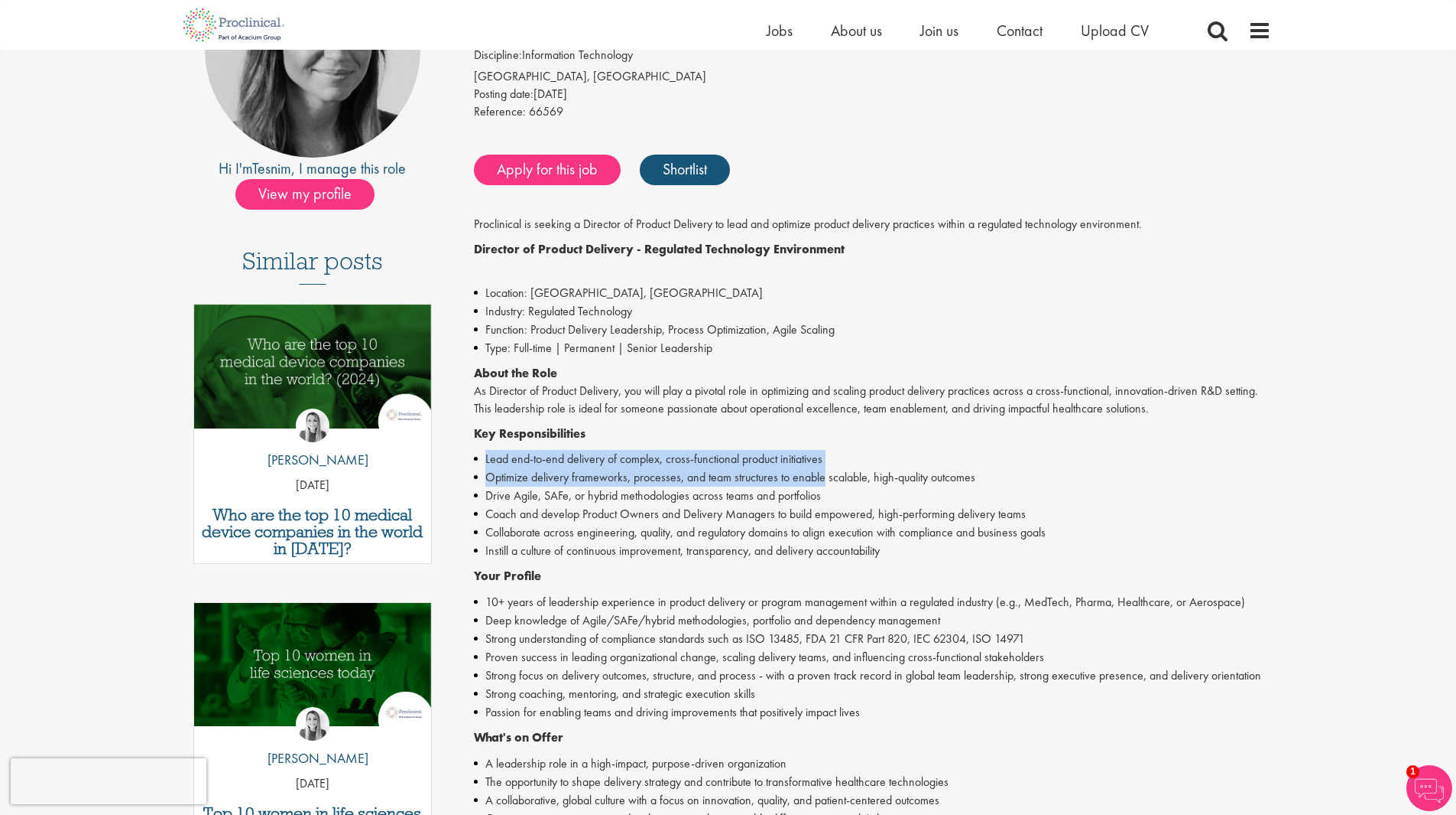
drag, startPoint x: 493, startPoint y: 465, endPoint x: 803, endPoint y: 474, distance: 310.1
click at [803, 474] on ul "Lead end-to-end delivery of complex, cross-functional product initiatives Optim…" at bounding box center [872, 505] width 797 height 110
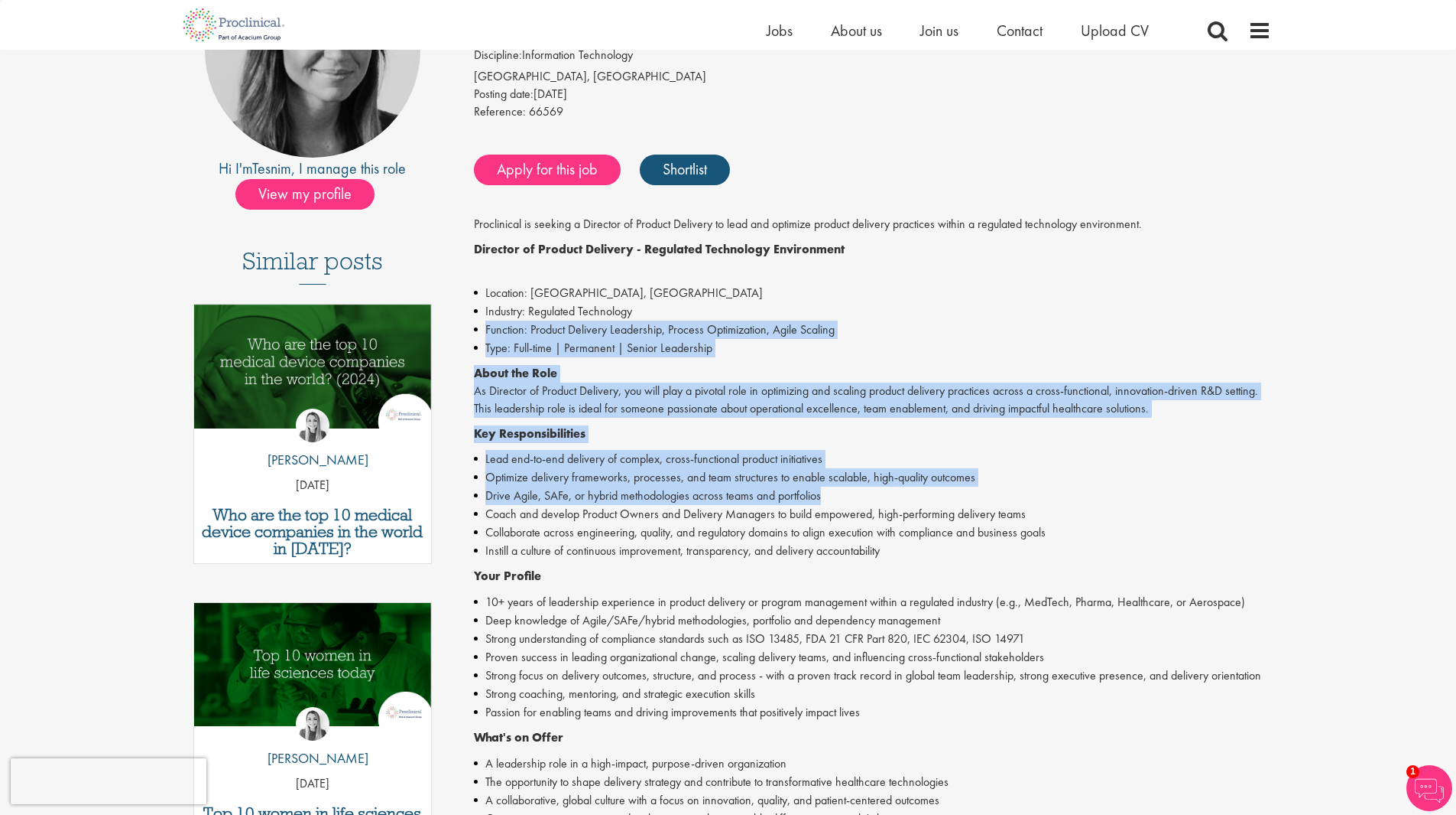
drag, startPoint x: 868, startPoint y: 495, endPoint x: 482, endPoint y: 331, distance: 419.4
click at [482, 331] on div "Proclinical is seeking a Director of Product Delivery to lead and optimize prod…" at bounding box center [872, 640] width 797 height 849
click at [482, 331] on li "Function: Product Delivery Leadership, Process Optimization, Agile Scaling" at bounding box center [872, 330] width 797 height 19
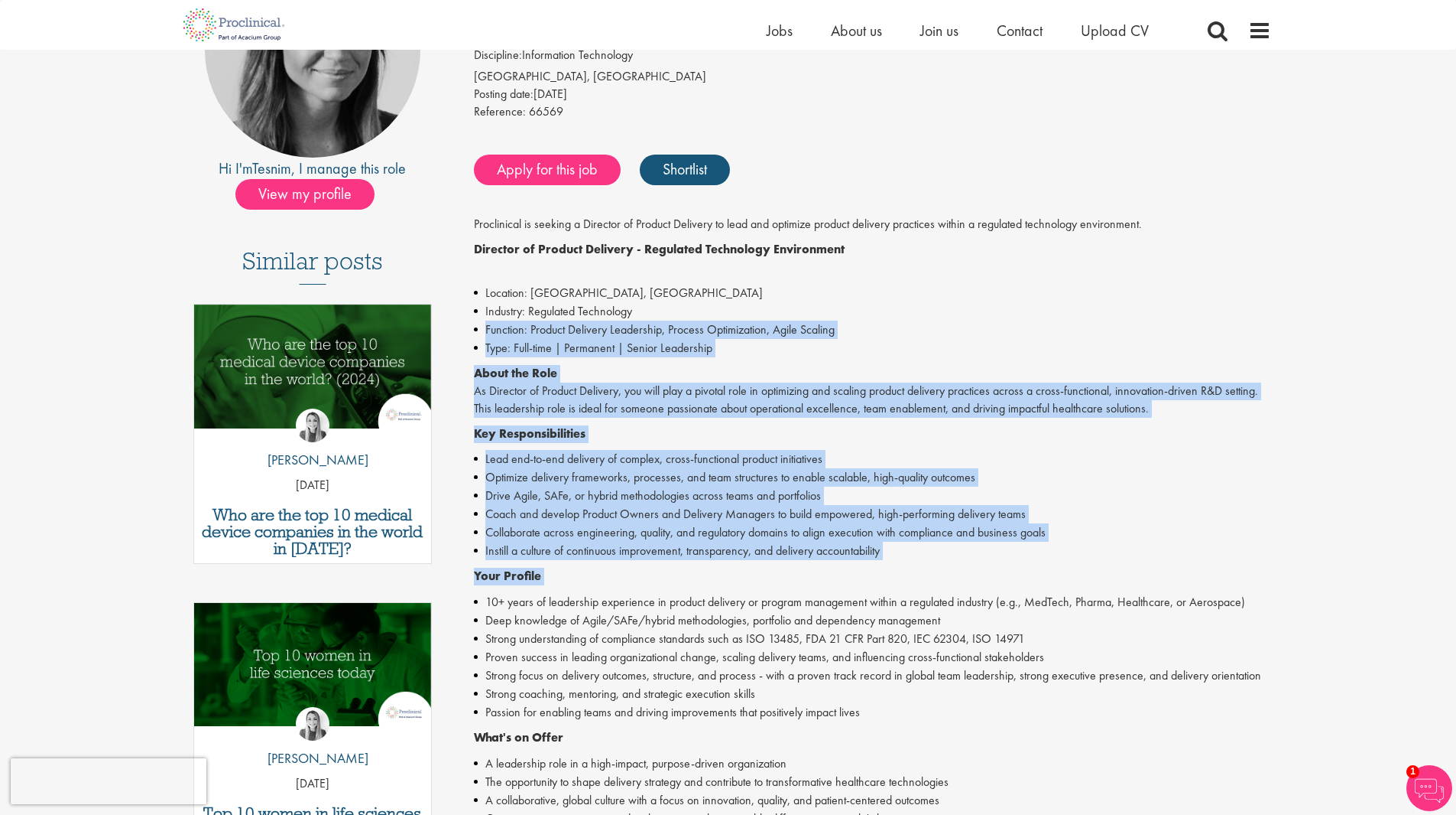
drag, startPoint x: 482, startPoint y: 331, endPoint x: 908, endPoint y: 564, distance: 485.6
click at [908, 564] on div "Proclinical is seeking a Director of Product Delivery to lead and optimize prod…" at bounding box center [872, 640] width 797 height 849
drag, startPoint x: 915, startPoint y: 560, endPoint x: 558, endPoint y: 349, distance: 414.7
click at [558, 349] on div "Proclinical is seeking a Director of Product Delivery to lead and optimize prod…" at bounding box center [872, 640] width 797 height 849
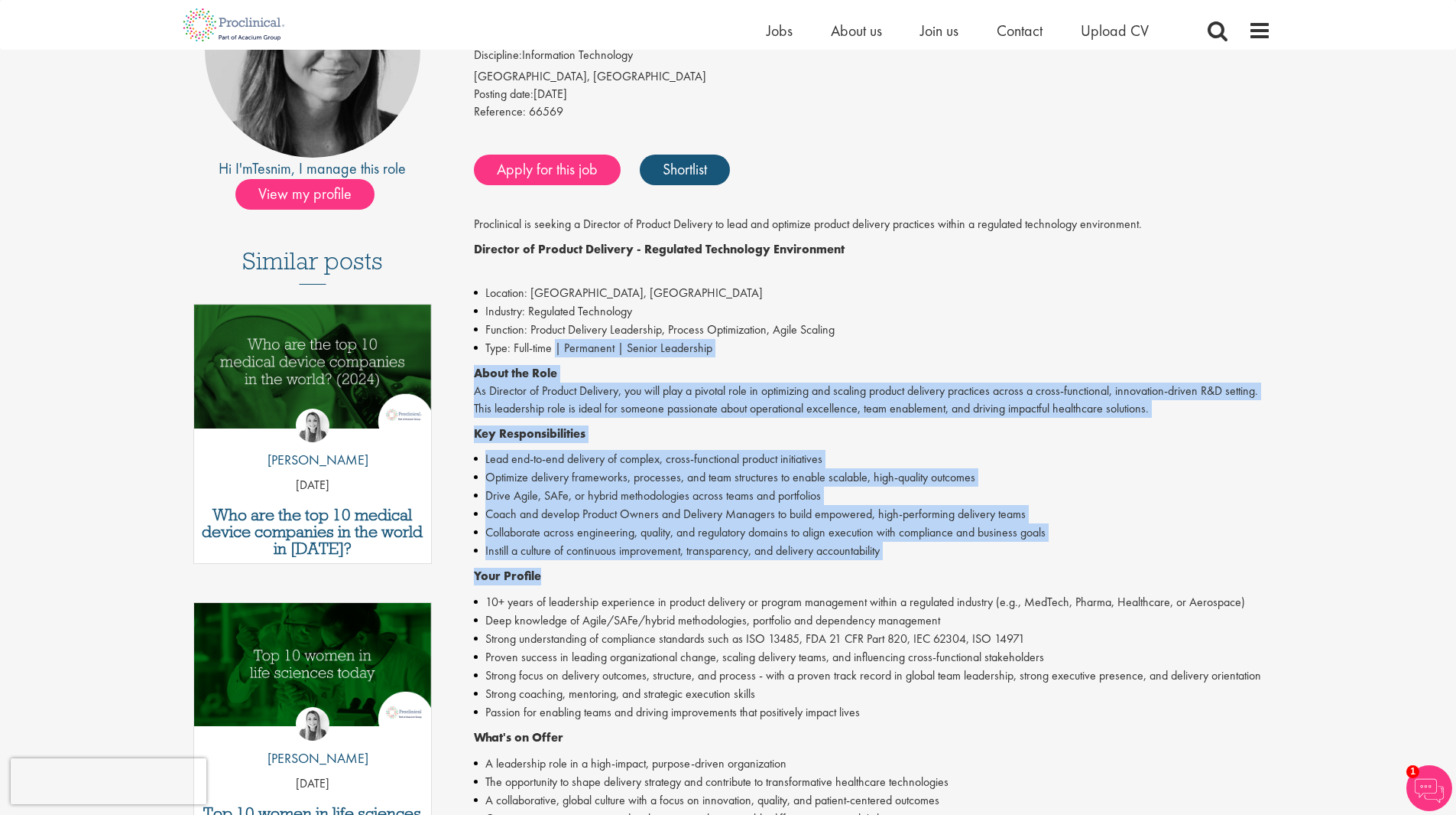
click at [557, 348] on li "Type: Full-time | Permanent | Senior Leadership" at bounding box center [872, 347] width 797 height 19
drag, startPoint x: 557, startPoint y: 348, endPoint x: 940, endPoint y: 542, distance: 429.3
click at [940, 542] on div "Proclinical is seeking a Director of Product Delivery to lead and optimize prod…" at bounding box center [872, 640] width 797 height 849
click at [940, 542] on li "Instill a culture of continuous improvement, transparency, and delivery account…" at bounding box center [872, 551] width 797 height 19
drag, startPoint x: 790, startPoint y: 485, endPoint x: 525, endPoint y: 325, distance: 309.6
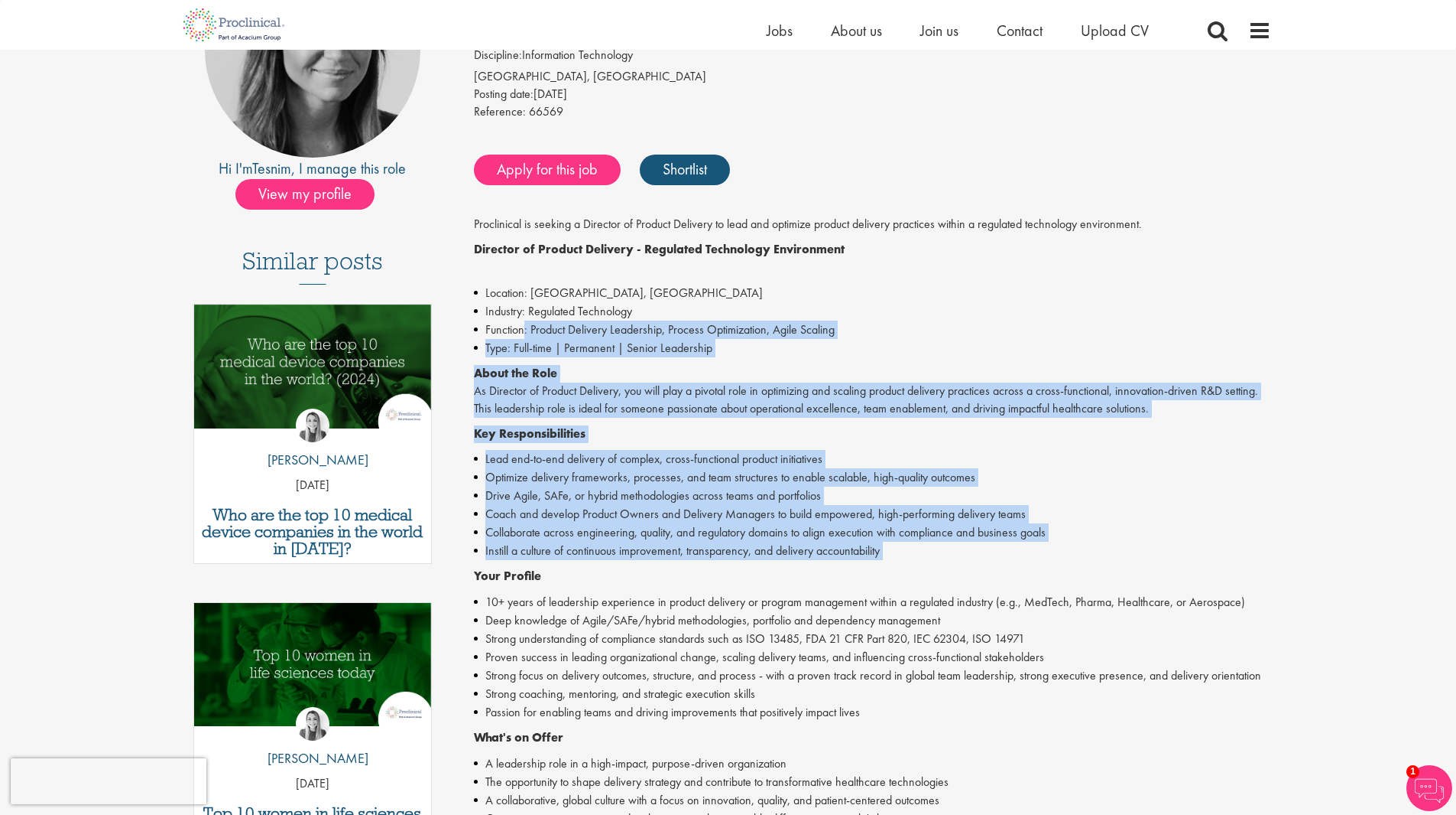
click at [525, 325] on div "Proclinical is seeking a Director of Product Delivery to lead and optimize prod…" at bounding box center [872, 640] width 797 height 849
click at [525, 325] on li "Function: Product Delivery Leadership, Process Optimization, Agile Scaling" at bounding box center [872, 330] width 797 height 19
drag, startPoint x: 525, startPoint y: 325, endPoint x: 918, endPoint y: 553, distance: 454.3
click at [918, 553] on div "Proclinical is seeking a Director of Product Delivery to lead and optimize prod…" at bounding box center [872, 640] width 797 height 849
click at [918, 553] on li "Instill a culture of continuous improvement, transparency, and delivery account…" at bounding box center [872, 551] width 797 height 19
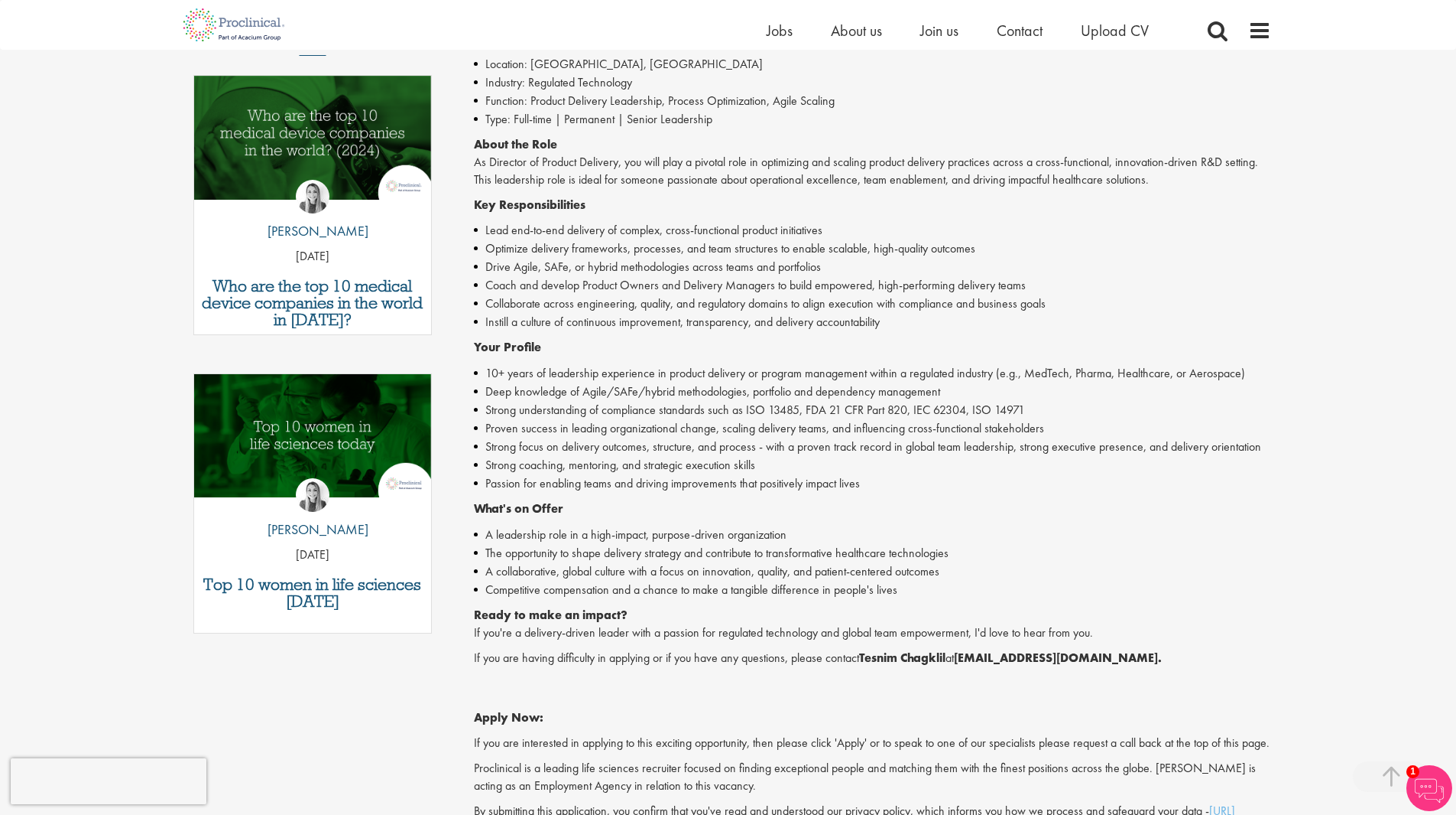
scroll to position [459, 0]
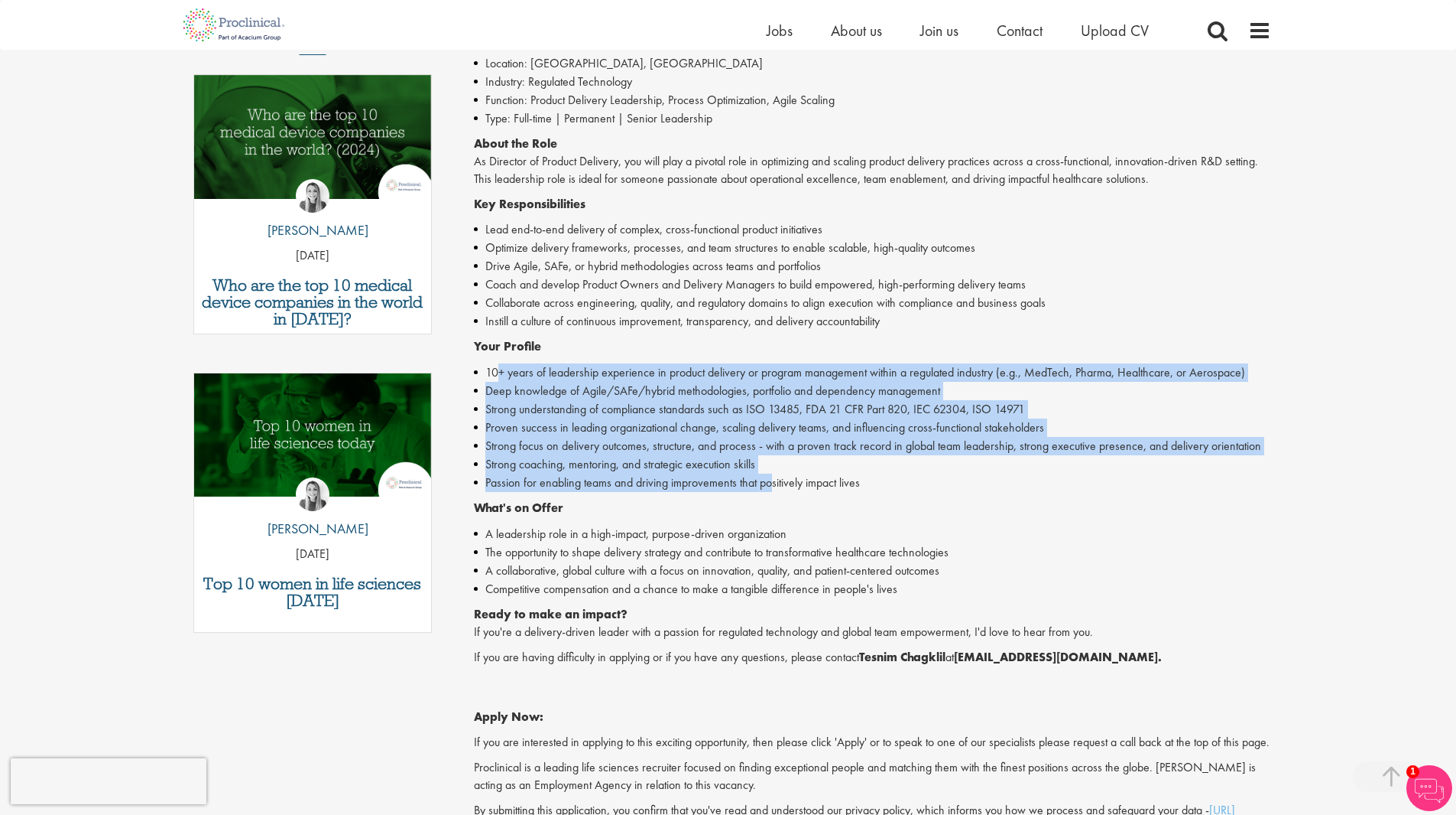
drag, startPoint x: 588, startPoint y: 369, endPoint x: 771, endPoint y: 487, distance: 217.7
click at [771, 487] on div "Proclinical is seeking a Director of Product Delivery to lead and optimize prod…" at bounding box center [872, 410] width 797 height 849
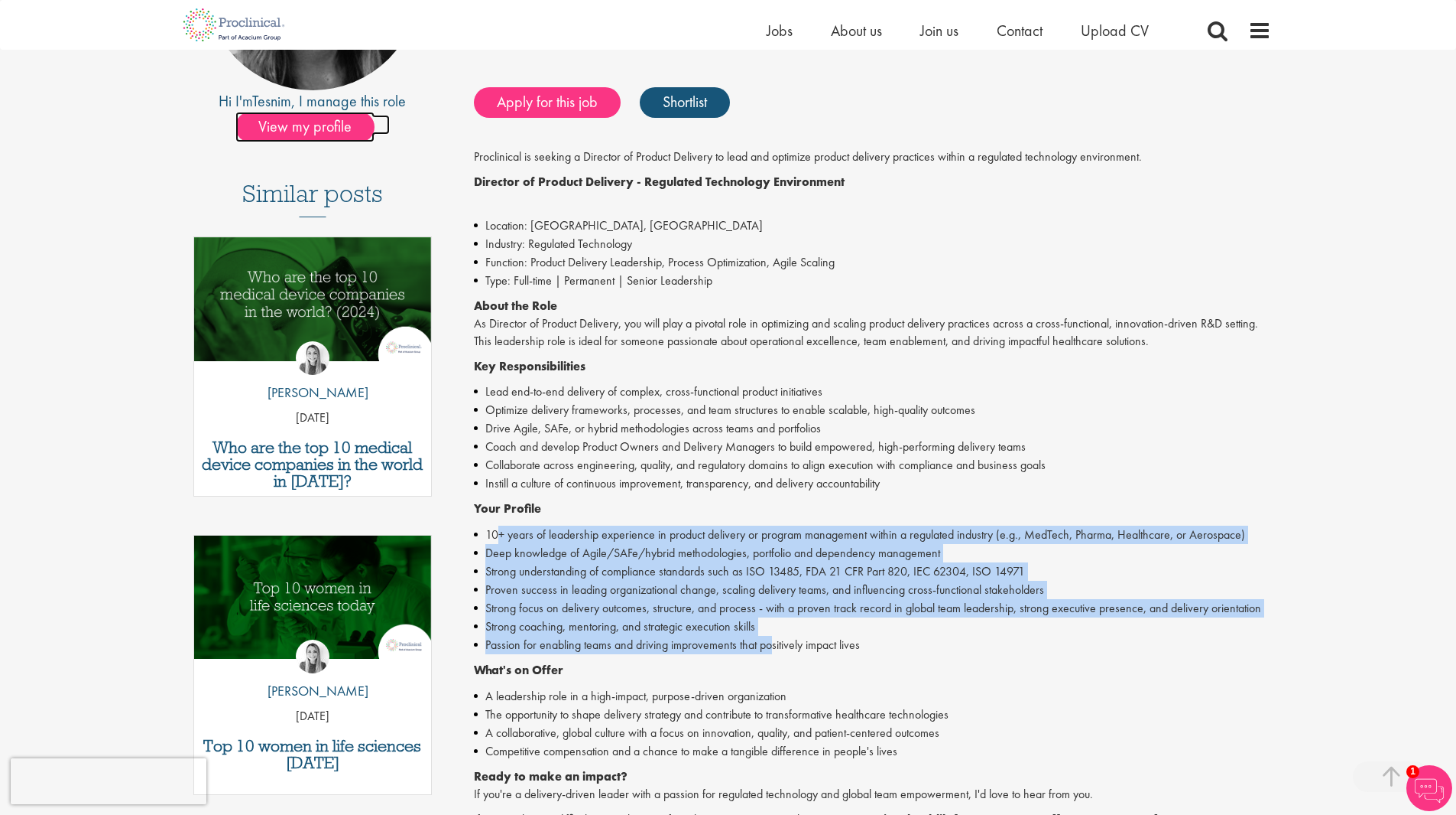
scroll to position [383, 0]
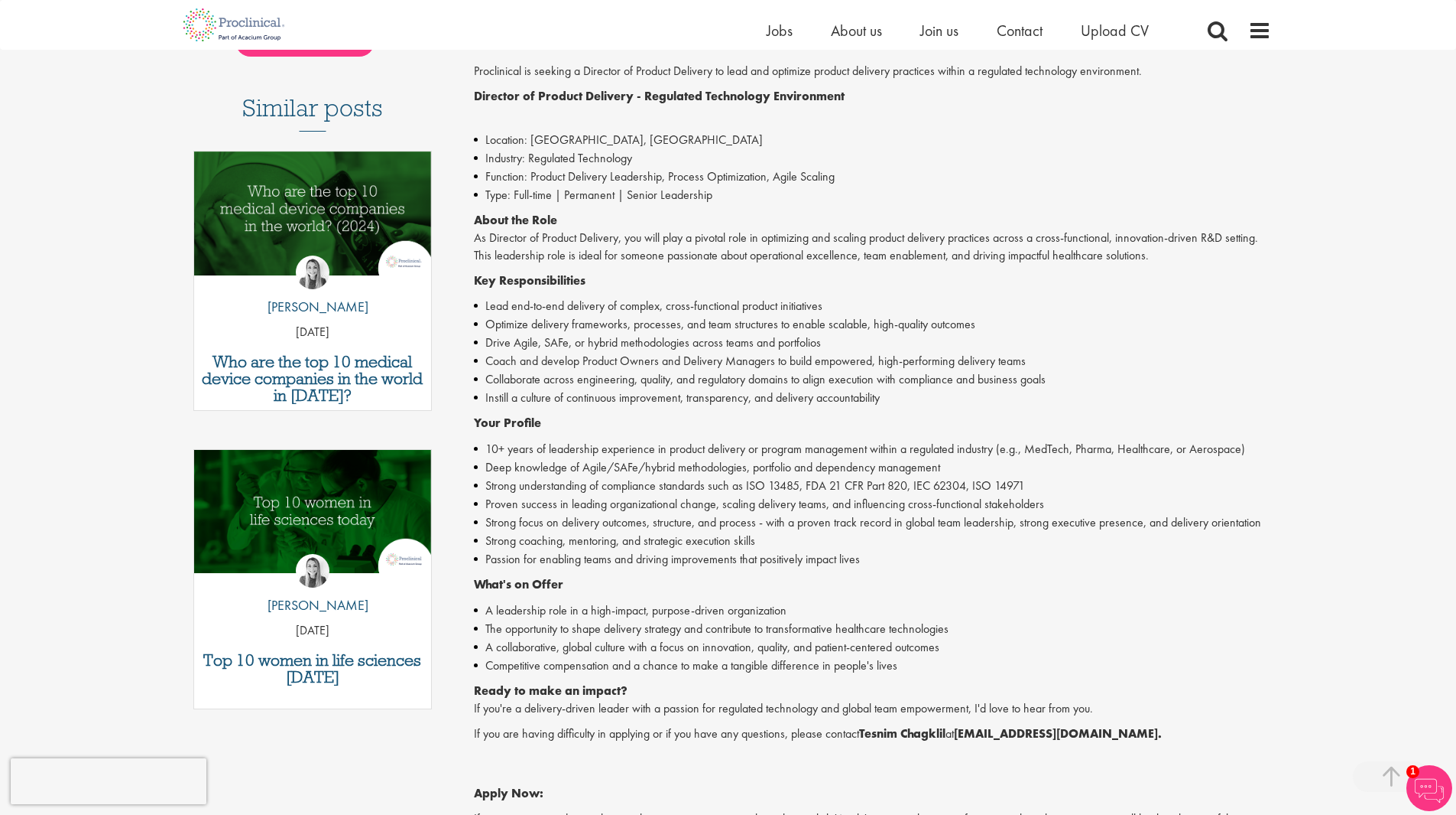
click at [557, 309] on li "Lead end-to-end delivery of complex, cross-functional product initiatives" at bounding box center [872, 306] width 797 height 19
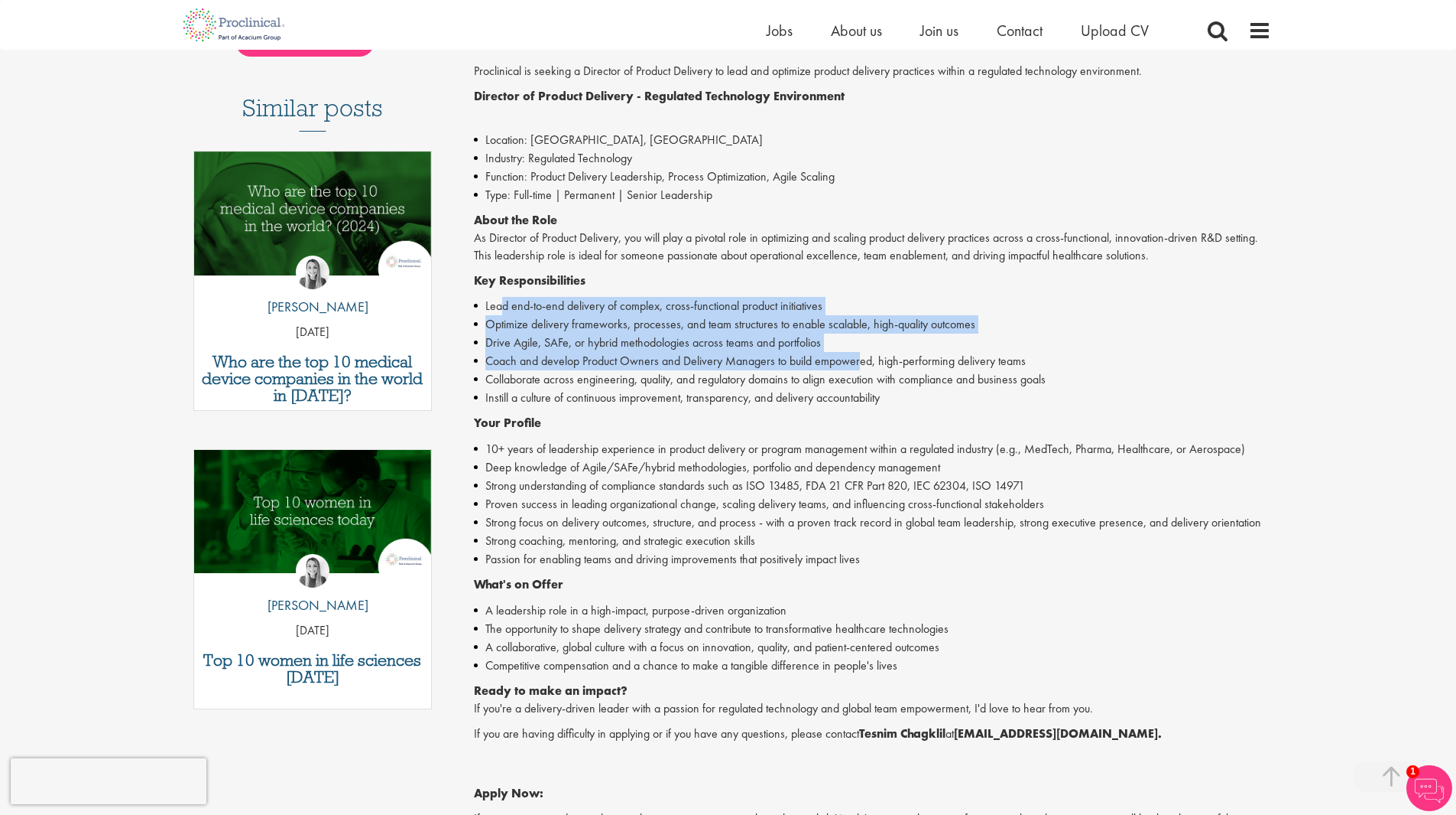
drag, startPoint x: 643, startPoint y: 307, endPoint x: 860, endPoint y: 361, distance: 223.6
click at [860, 361] on ul "Lead end-to-end delivery of complex, cross-functional product initiatives Optim…" at bounding box center [872, 352] width 797 height 110
click at [860, 361] on li "Coach and develop Product Owners and Delivery Managers to build empowered, high…" at bounding box center [872, 361] width 797 height 19
drag, startPoint x: 860, startPoint y: 361, endPoint x: 616, endPoint y: 298, distance: 252.0
click at [616, 298] on ul "Lead end-to-end delivery of complex, cross-functional product initiatives Optim…" at bounding box center [872, 352] width 797 height 110
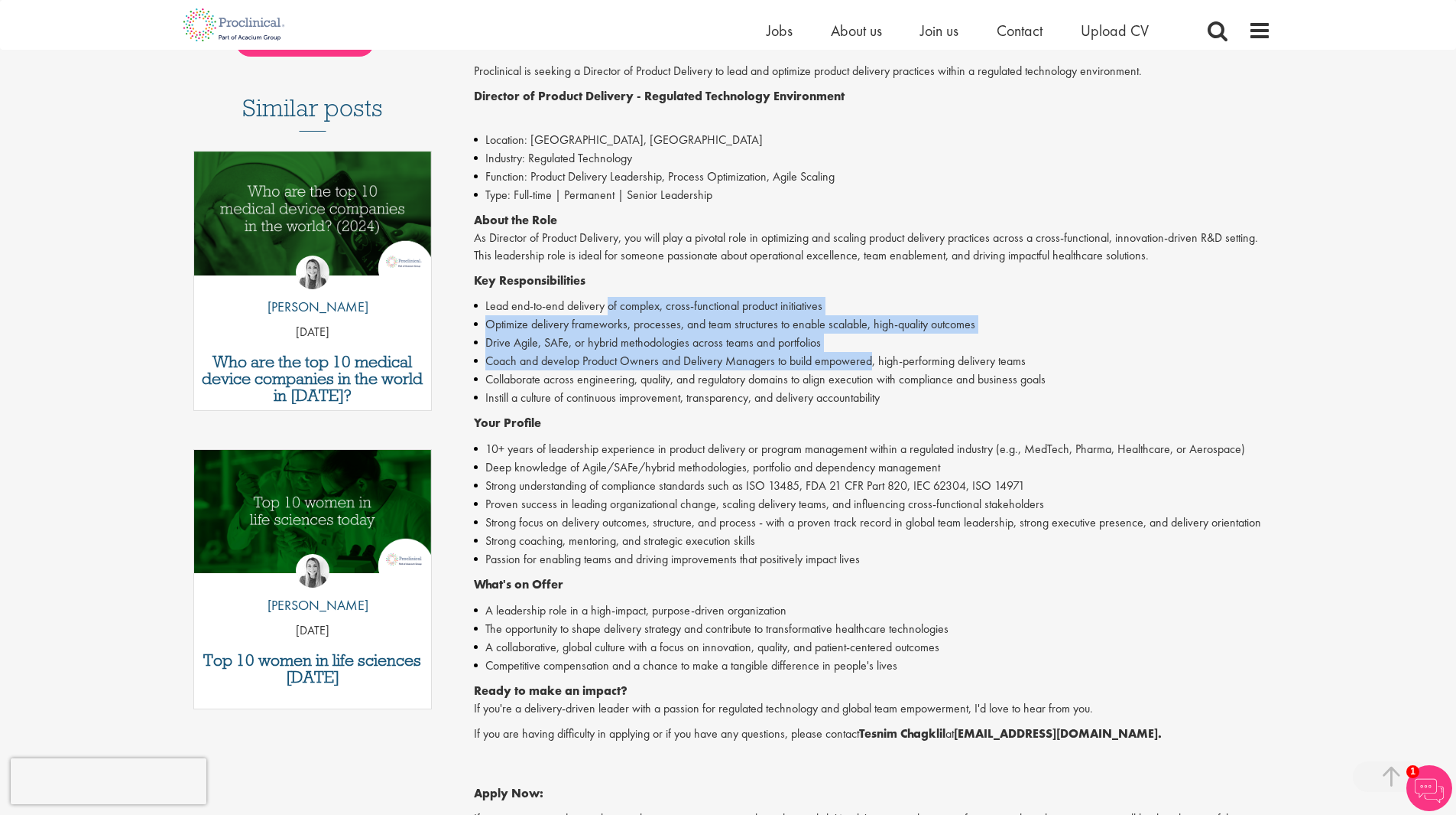
click at [616, 298] on li "Lead end-to-end delivery of complex, cross-functional product initiatives" at bounding box center [872, 306] width 797 height 19
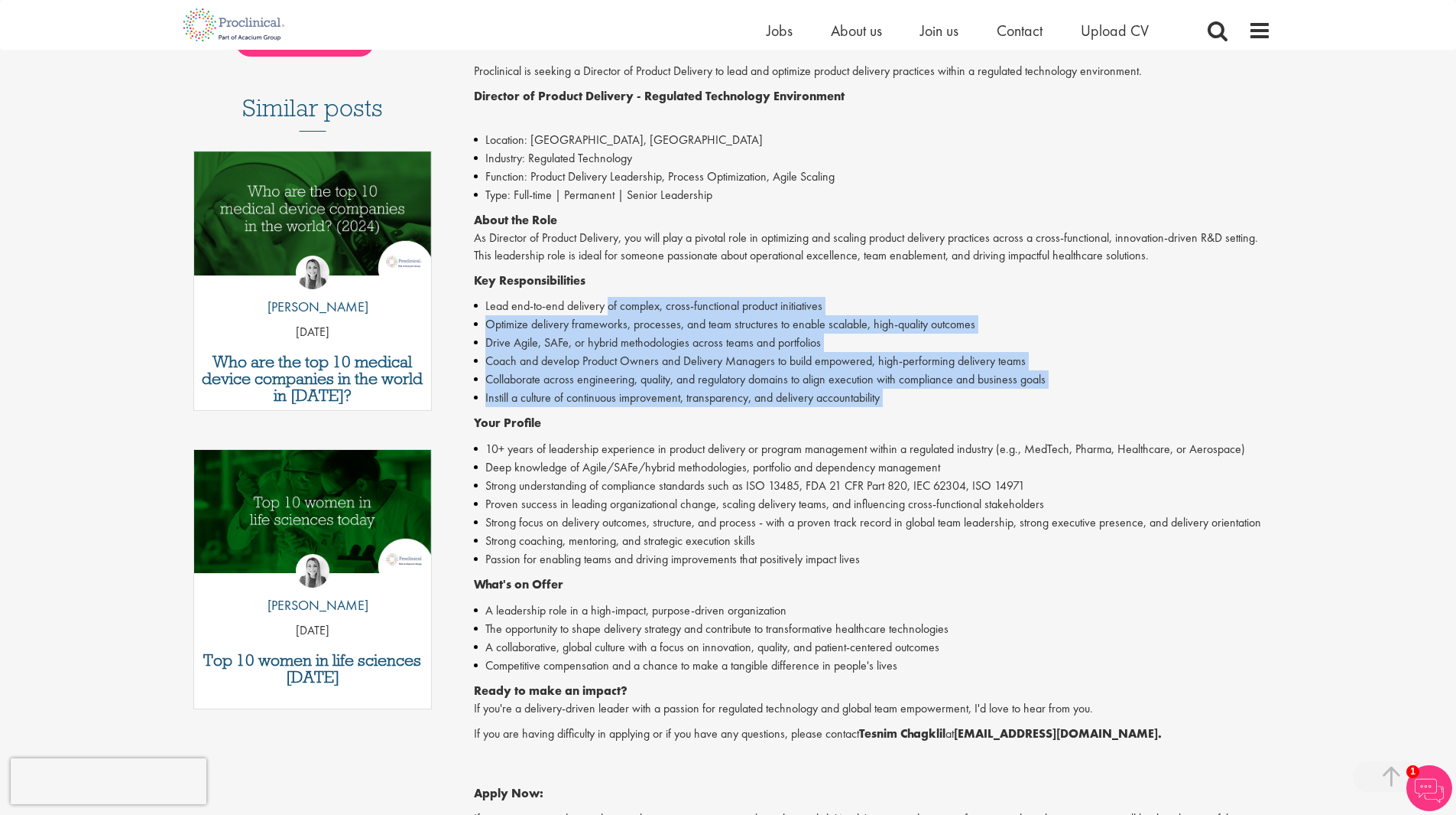
drag, startPoint x: 616, startPoint y: 298, endPoint x: 926, endPoint y: 390, distance: 323.4
click at [926, 390] on ul "Lead end-to-end delivery of complex, cross-functional product initiatives Optim…" at bounding box center [872, 352] width 797 height 110
click at [934, 399] on li "Instill a culture of continuous improvement, transparency, and delivery account…" at bounding box center [872, 398] width 797 height 19
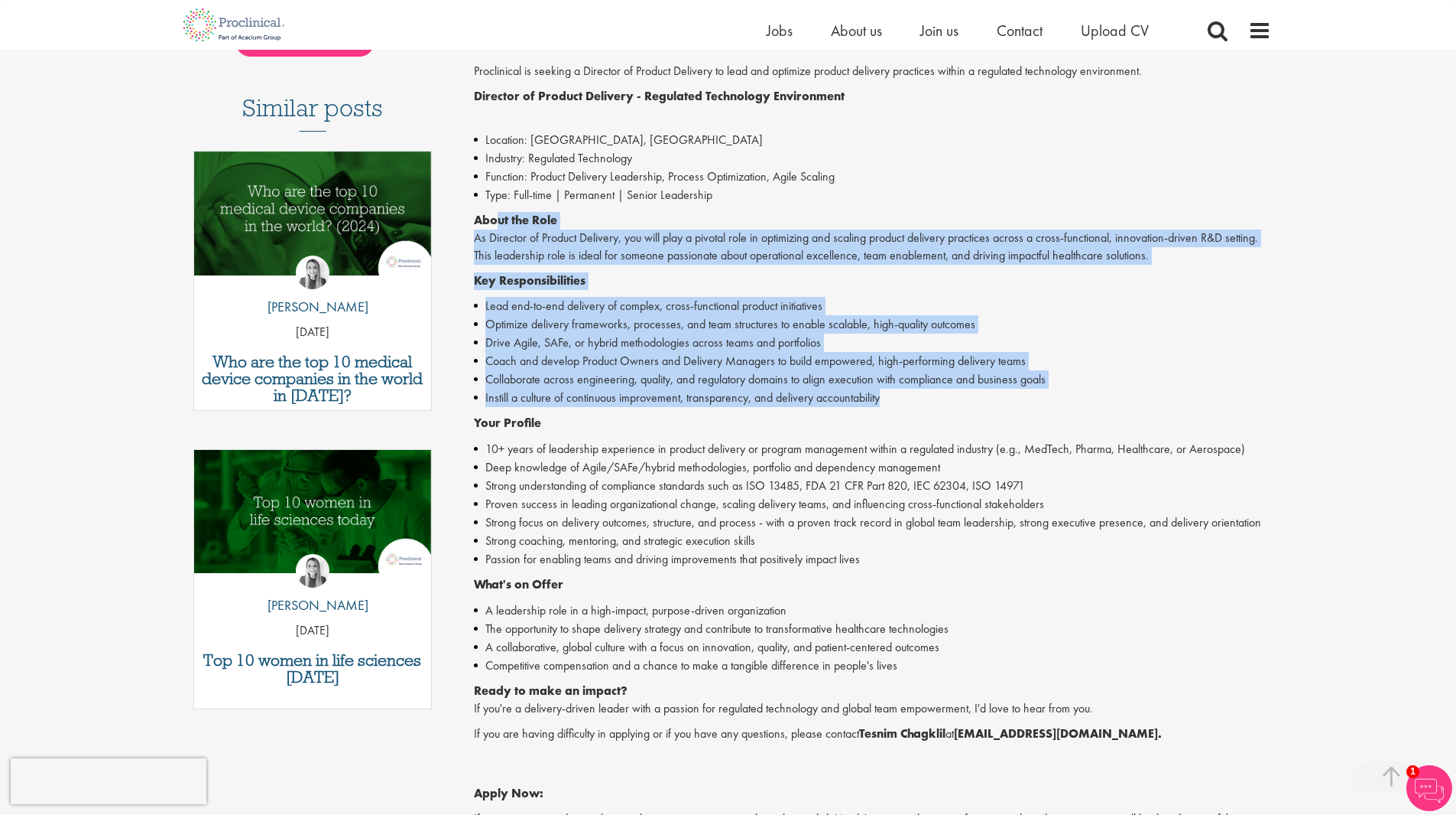
drag, startPoint x: 916, startPoint y: 407, endPoint x: 501, endPoint y: 207, distance: 460.7
click at [501, 207] on div "Proclinical is seeking a Director of Product Delivery to lead and optimize prod…" at bounding box center [872, 487] width 797 height 849
drag, startPoint x: 501, startPoint y: 207, endPoint x: 978, endPoint y: 414, distance: 520.0
click at [978, 414] on div "Proclinical is seeking a Director of Product Delivery to lead and optimize prod…" at bounding box center [872, 487] width 797 height 849
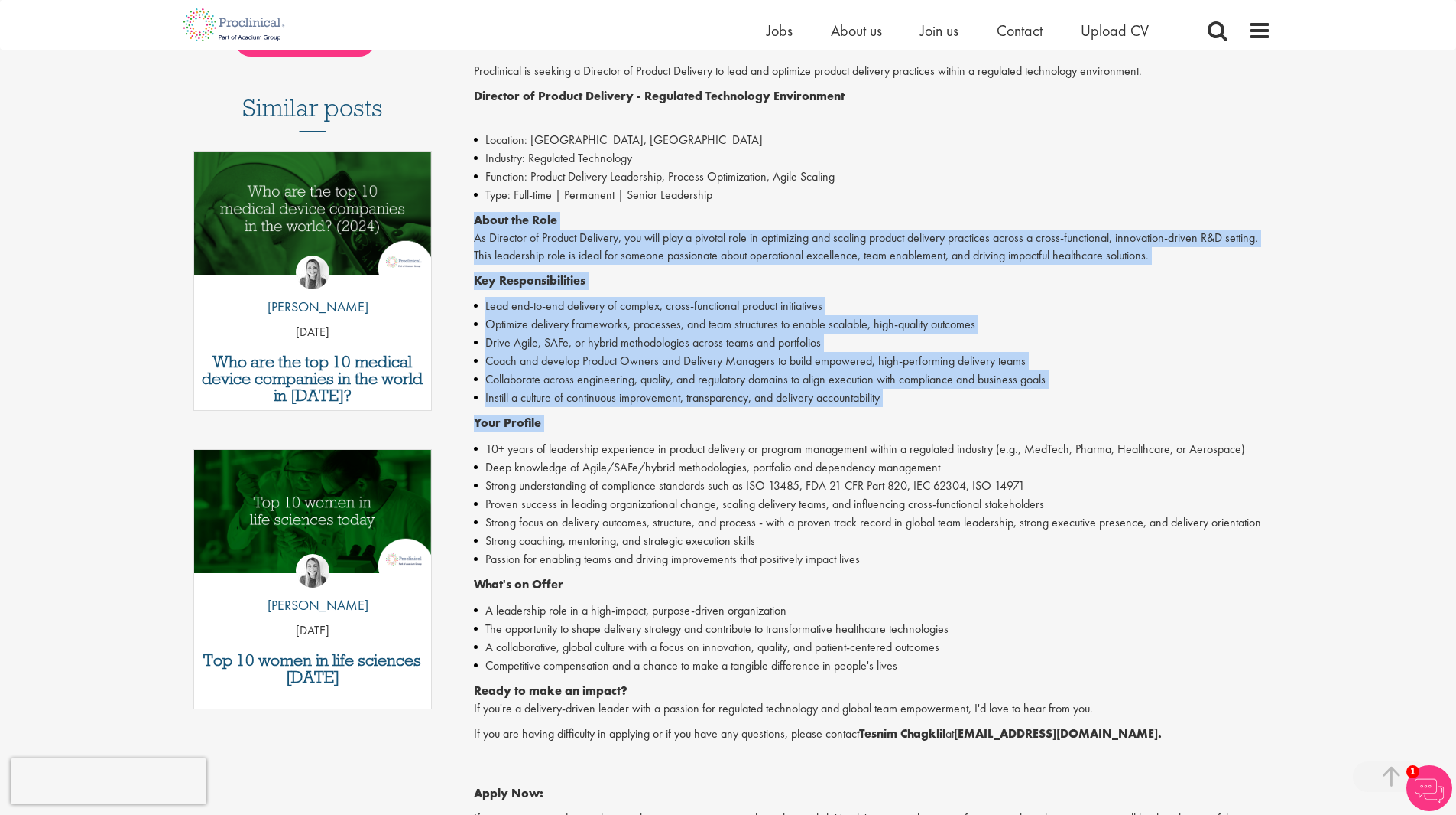
click at [978, 414] on div "Proclinical is seeking a Director of Product Delivery to lead and optimize prod…" at bounding box center [872, 487] width 797 height 849
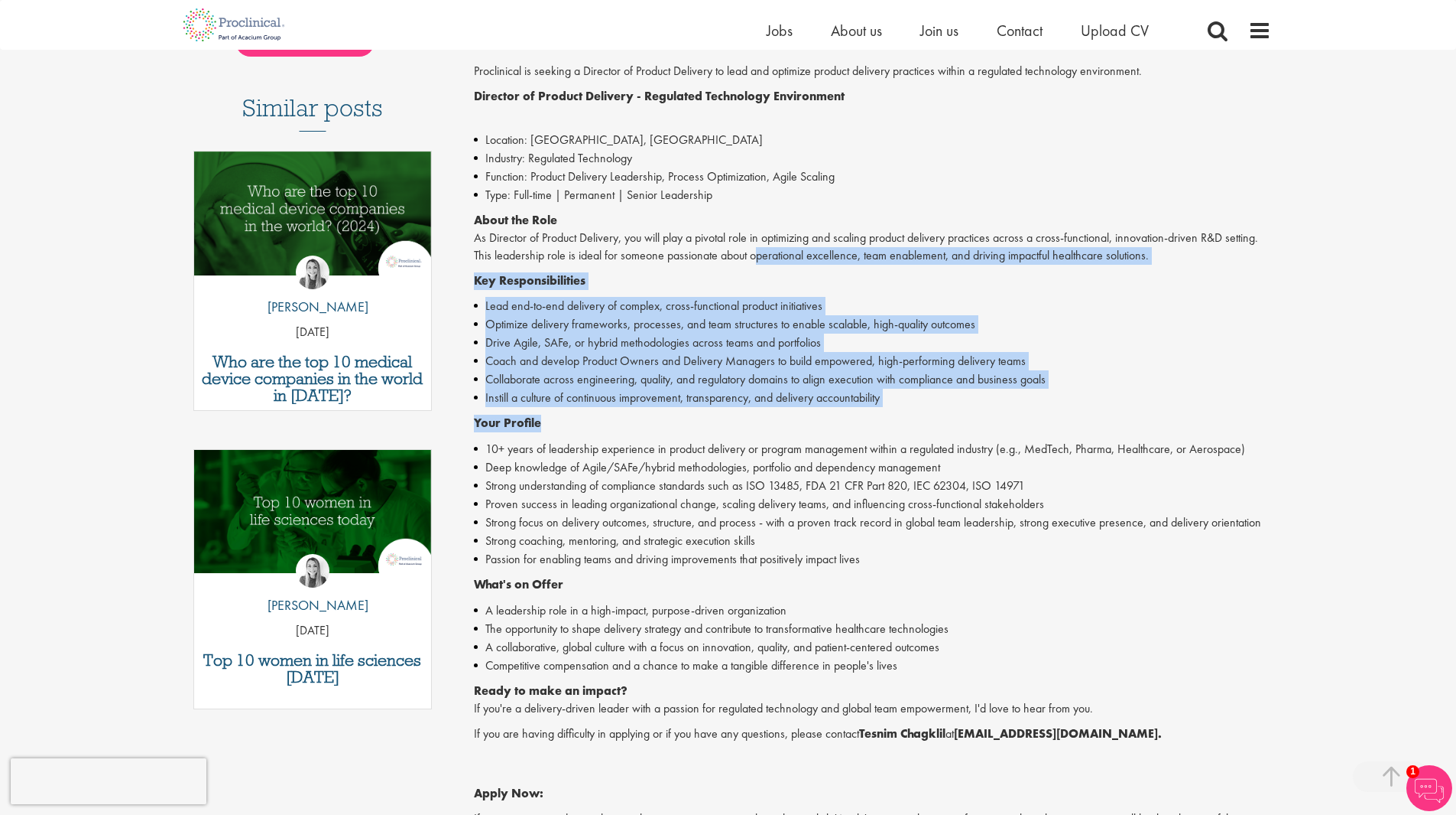
drag, startPoint x: 894, startPoint y: 340, endPoint x: 679, endPoint y: 213, distance: 249.7
click at [717, 237] on div "Proclinical is seeking a Director of Product Delivery to lead and optimize prod…" at bounding box center [872, 487] width 797 height 849
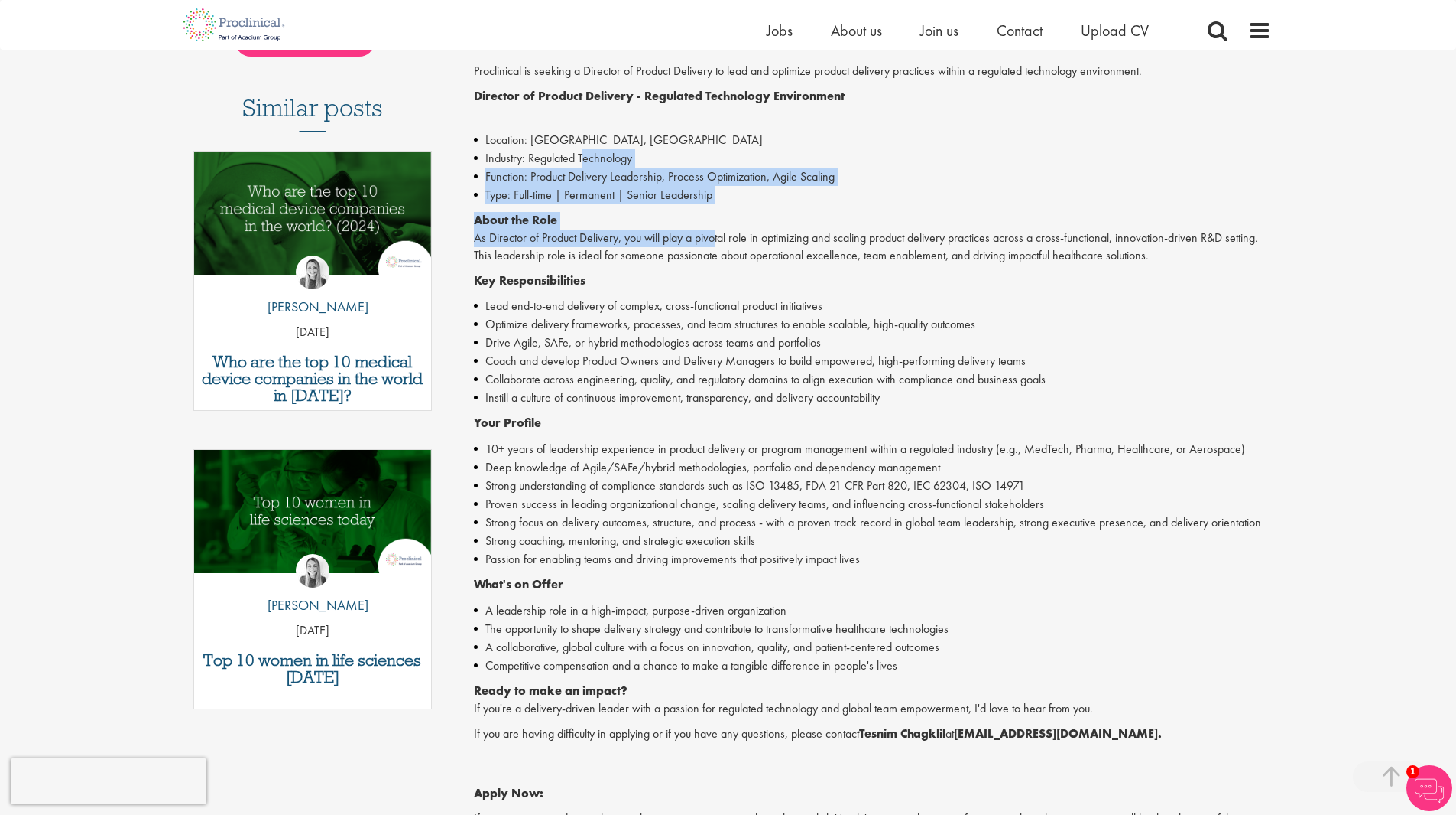
drag, startPoint x: 679, startPoint y: 213, endPoint x: 582, endPoint y: 167, distance: 107.4
click at [582, 167] on div "Proclinical is seeking a Director of Product Delivery to lead and optimize prod…" at bounding box center [872, 487] width 797 height 849
click at [582, 167] on li "Industry: Regulated Technology" at bounding box center [872, 158] width 797 height 19
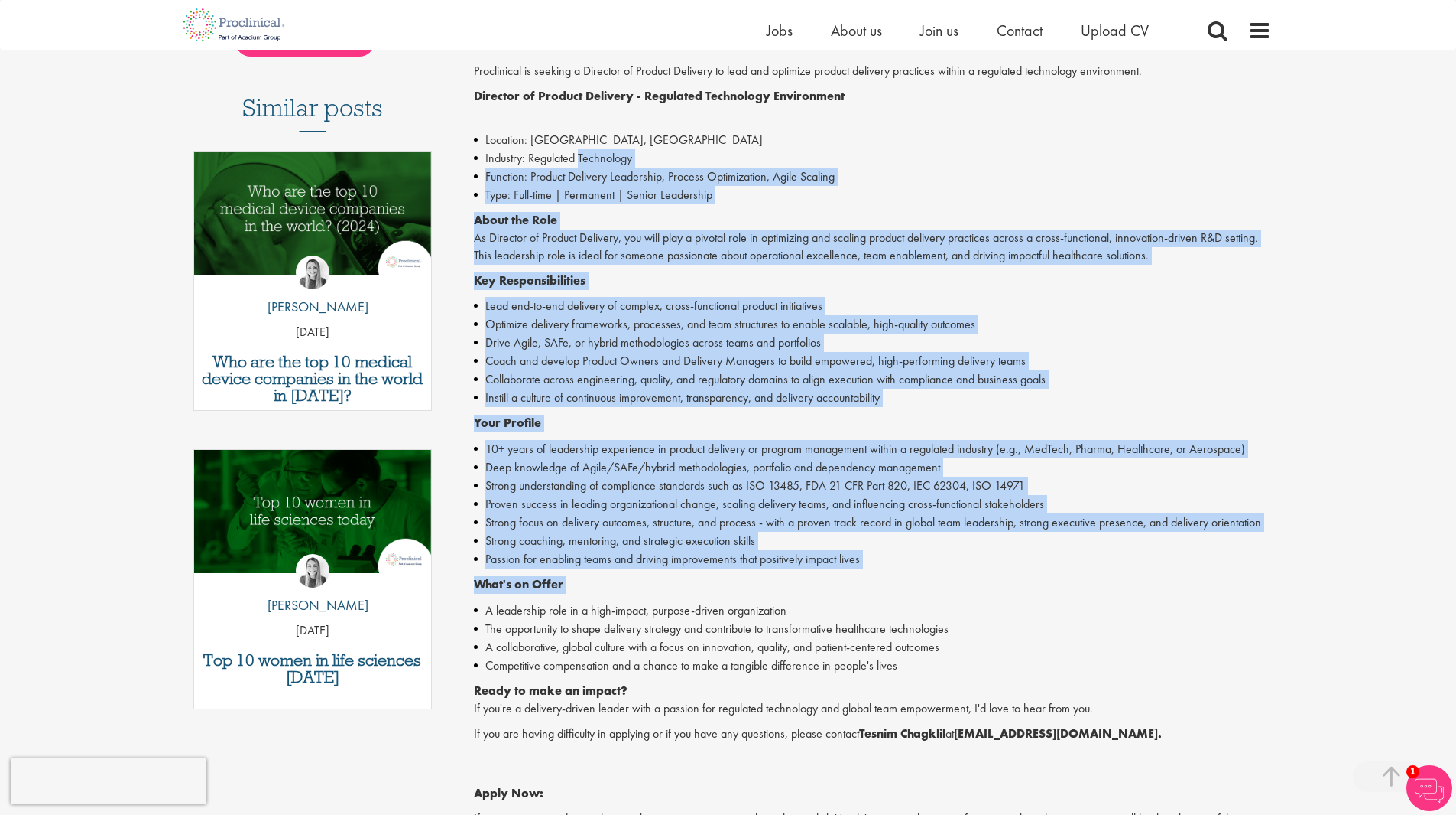
drag, startPoint x: 582, startPoint y: 167, endPoint x: 891, endPoint y: 574, distance: 511.0
click at [891, 574] on div "Proclinical is seeking a Director of Product Delivery to lead and optimize prod…" at bounding box center [872, 487] width 797 height 849
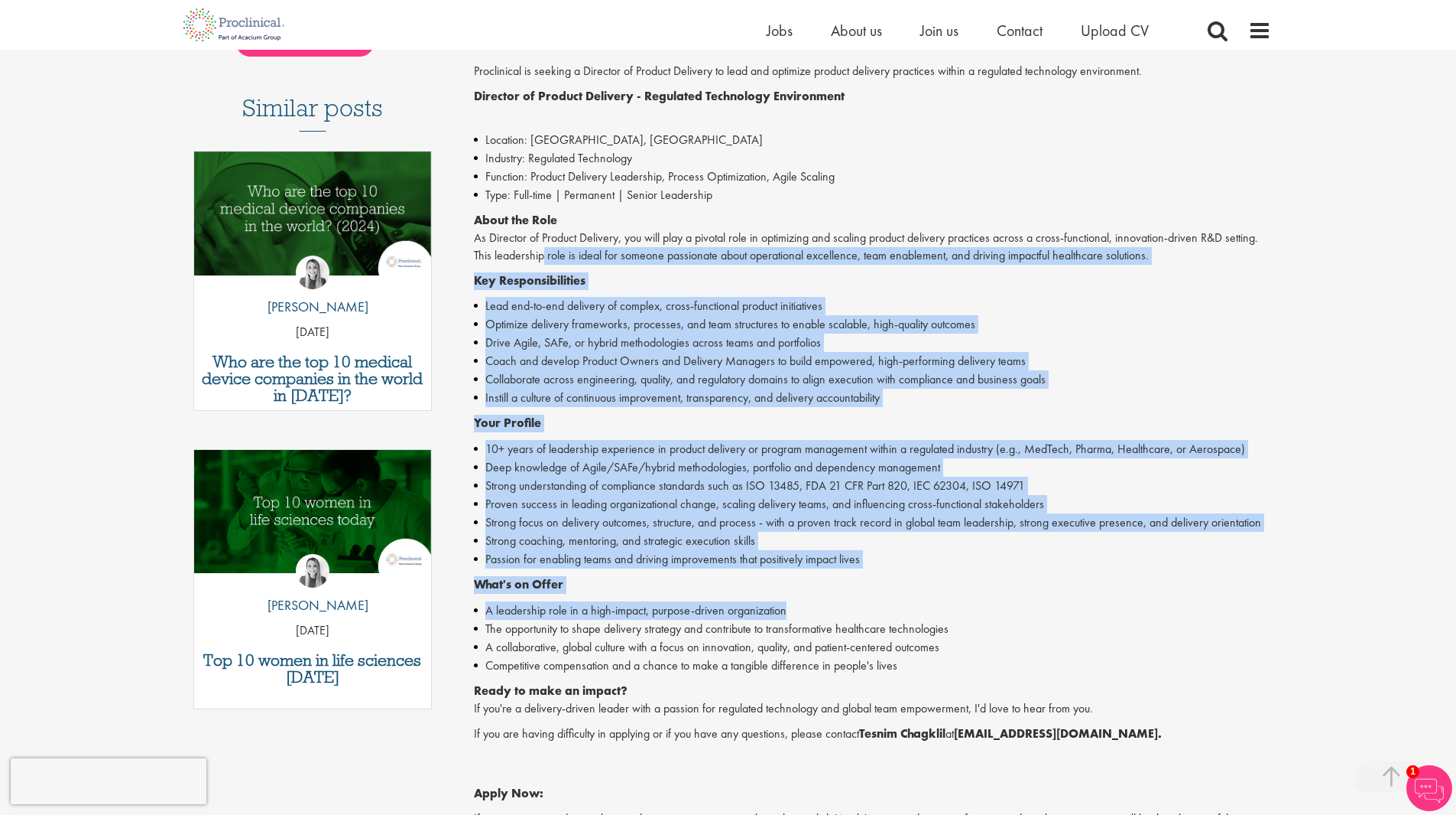
drag, startPoint x: 972, startPoint y: 601, endPoint x: 526, endPoint y: 253, distance: 565.7
click at [526, 253] on div "Proclinical is seeking a Director of Product Delivery to lead and optimize prod…" at bounding box center [872, 487] width 797 height 849
click at [526, 253] on p "About the Role As Director of Product Delivery, you will play a pivotal role in…" at bounding box center [872, 239] width 797 height 53
drag, startPoint x: 646, startPoint y: 378, endPoint x: 884, endPoint y: 566, distance: 303.3
click at [884, 566] on div "Proclinical is seeking a Director of Product Delivery to lead and optimize prod…" at bounding box center [872, 487] width 797 height 849
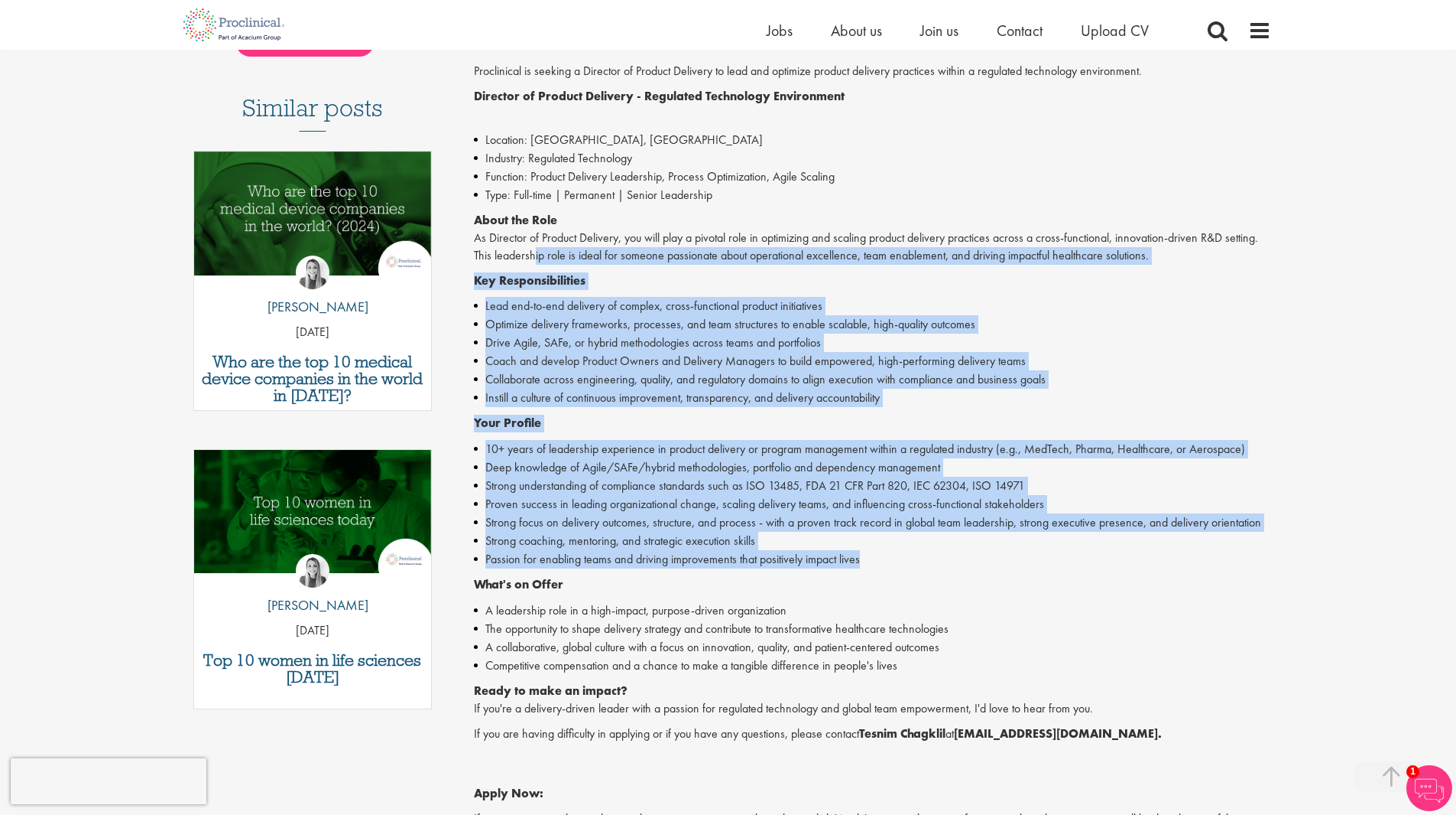
click at [884, 566] on li "Passion for enabling teams and driving improvements that positively impact lives" at bounding box center [872, 559] width 797 height 19
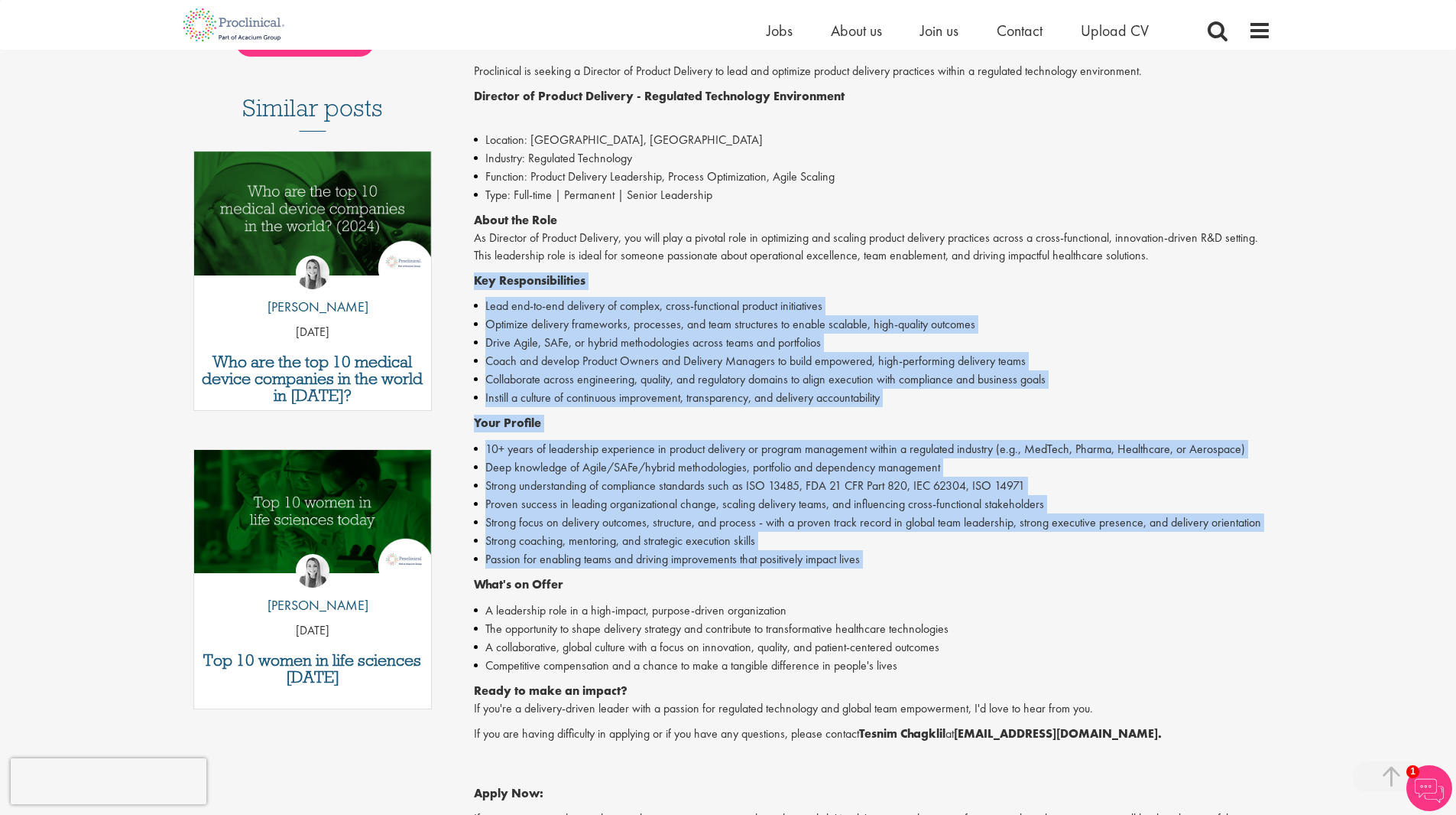
drag, startPoint x: 884, startPoint y: 566, endPoint x: 455, endPoint y: 278, distance: 516.7
click at [455, 278] on div "Director of Product Delivery Salary: Highly Competitive Job type: Permanent Loc…" at bounding box center [867, 455] width 831 height 1333
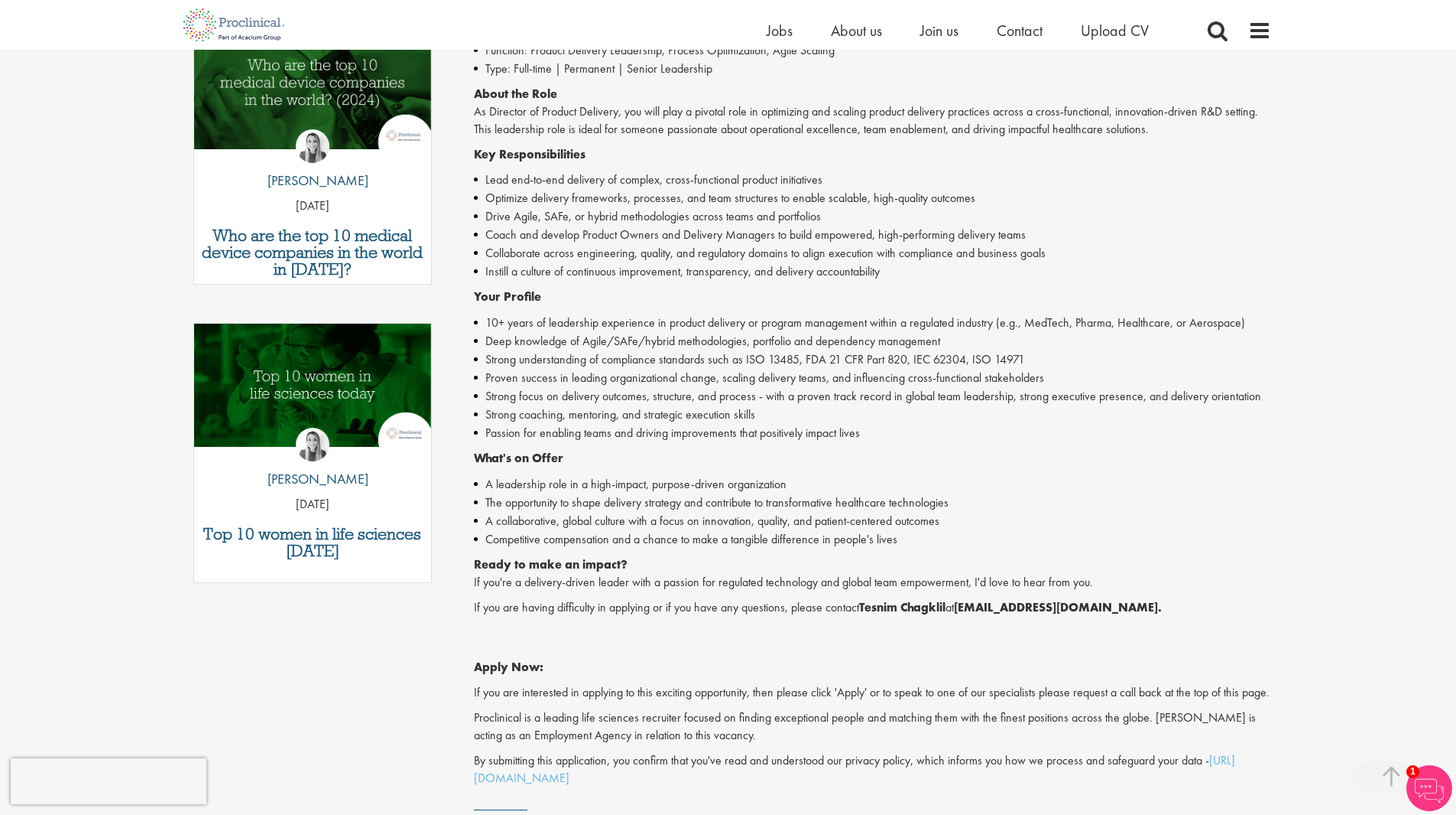
scroll to position [536, 0]
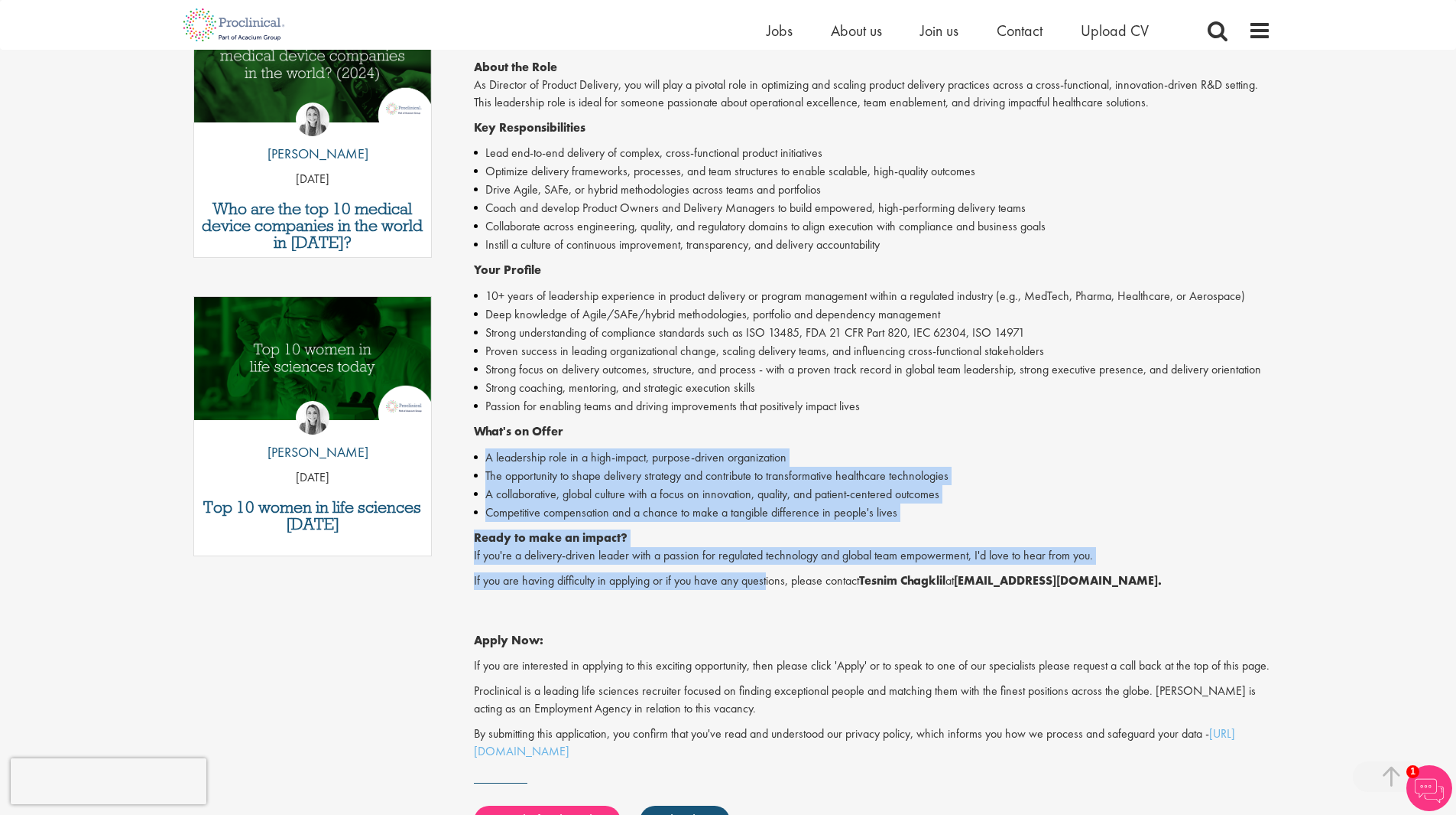
drag, startPoint x: 547, startPoint y: 447, endPoint x: 769, endPoint y: 568, distance: 252.8
click at [769, 568] on div "Proclinical is seeking a Director of Product Delivery to lead and optimize prod…" at bounding box center [872, 334] width 797 height 849
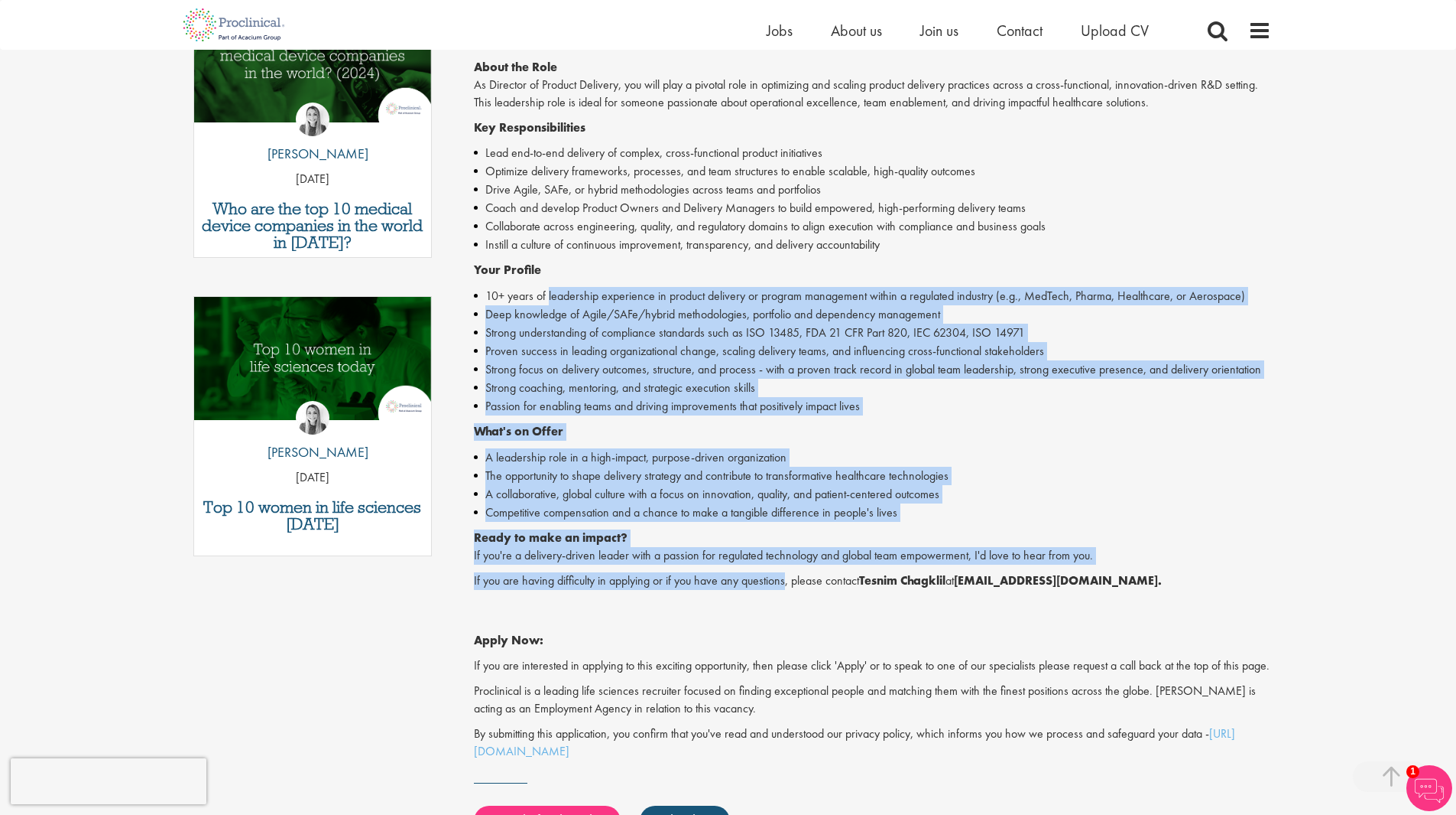
drag, startPoint x: 769, startPoint y: 568, endPoint x: 569, endPoint y: 293, distance: 340.0
click at [571, 293] on div "Proclinical is seeking a Director of Product Delivery to lead and optimize prod…" at bounding box center [872, 334] width 797 height 849
click at [569, 293] on li "10+ years of leadership experience in product delivery or program management wi…" at bounding box center [872, 295] width 797 height 19
drag, startPoint x: 595, startPoint y: 314, endPoint x: 785, endPoint y: 583, distance: 329.3
click at [785, 583] on div "Proclinical is seeking a Director of Product Delivery to lead and optimize prod…" at bounding box center [872, 334] width 797 height 849
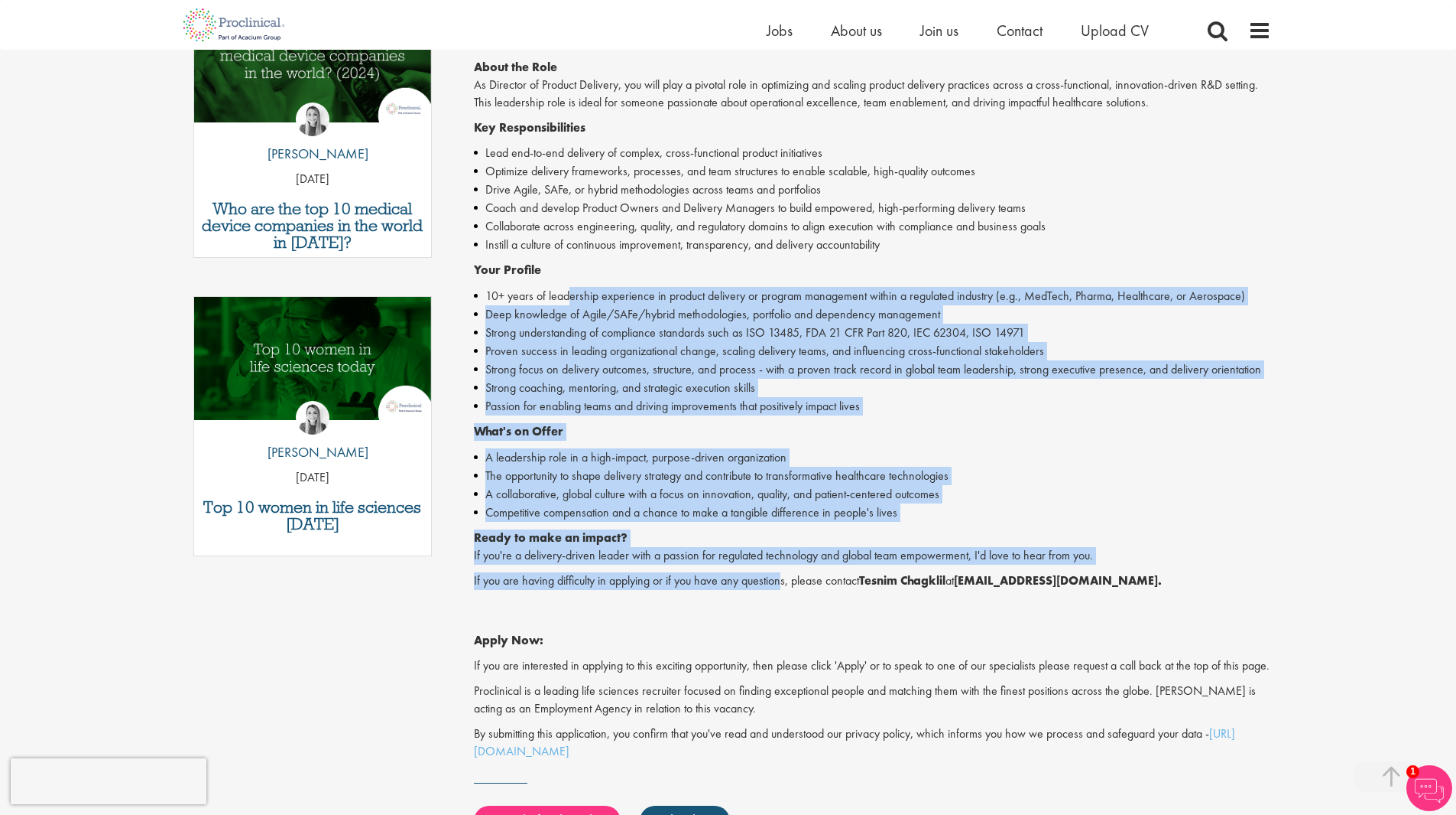
click at [786, 583] on p "If you are having difficulty in applying or if you have any questions, please c…" at bounding box center [872, 581] width 797 height 18
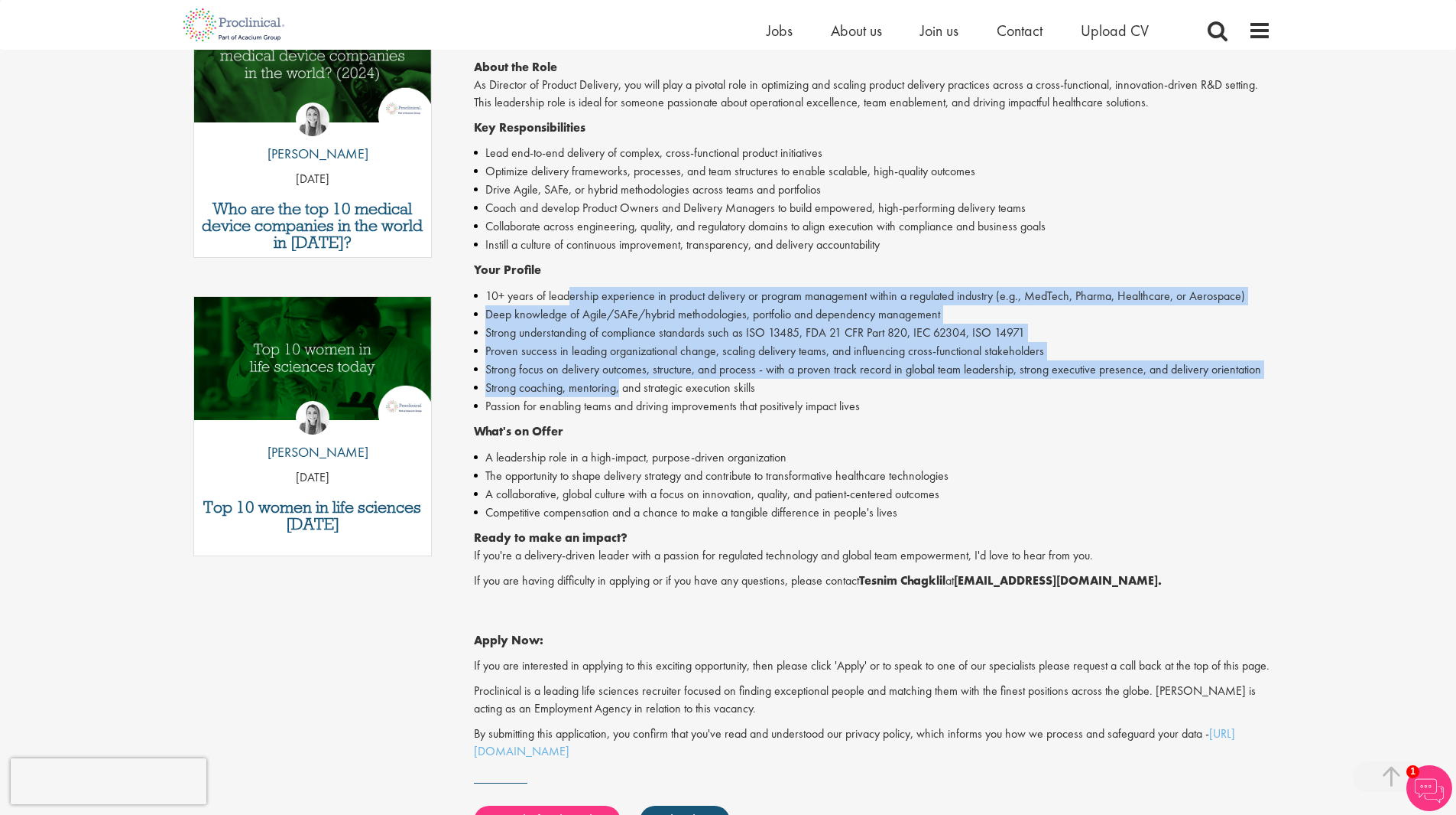
drag, startPoint x: 786, startPoint y: 583, endPoint x: 616, endPoint y: 372, distance: 271.0
click at [618, 375] on div "Proclinical is seeking a Director of Product Delivery to lead and optimize prod…" at bounding box center [872, 334] width 797 height 849
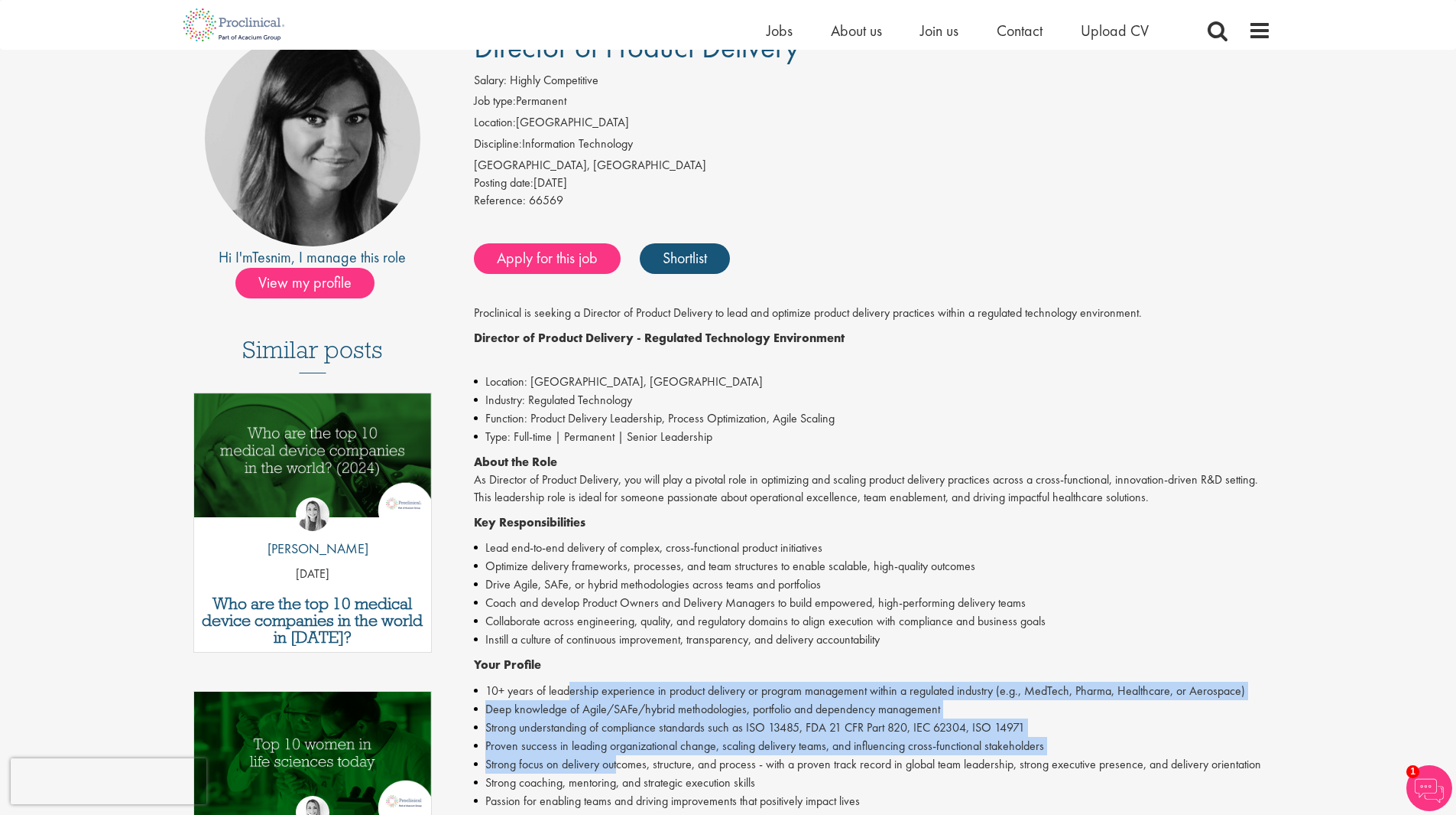
scroll to position [0, 0]
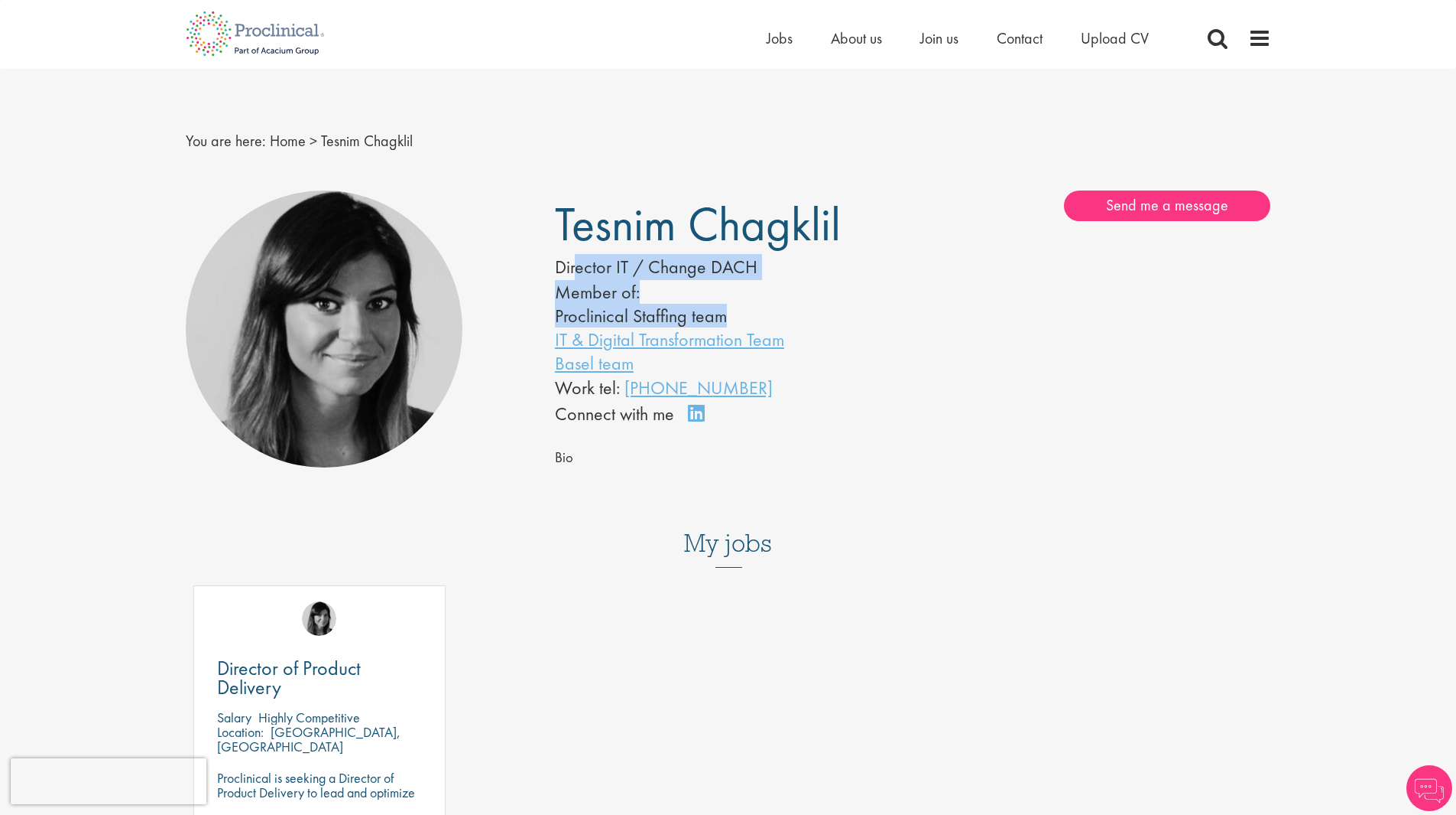
drag, startPoint x: 579, startPoint y: 262, endPoint x: 755, endPoint y: 312, distance: 183.0
click at [755, 312] on div "Tesnim Chagklil Director IT / Change DACH Member of: Proclinical Staffing team …" at bounding box center [728, 308] width 369 height 237
click at [755, 312] on li "Proclinical Staffing team" at bounding box center [710, 316] width 312 height 24
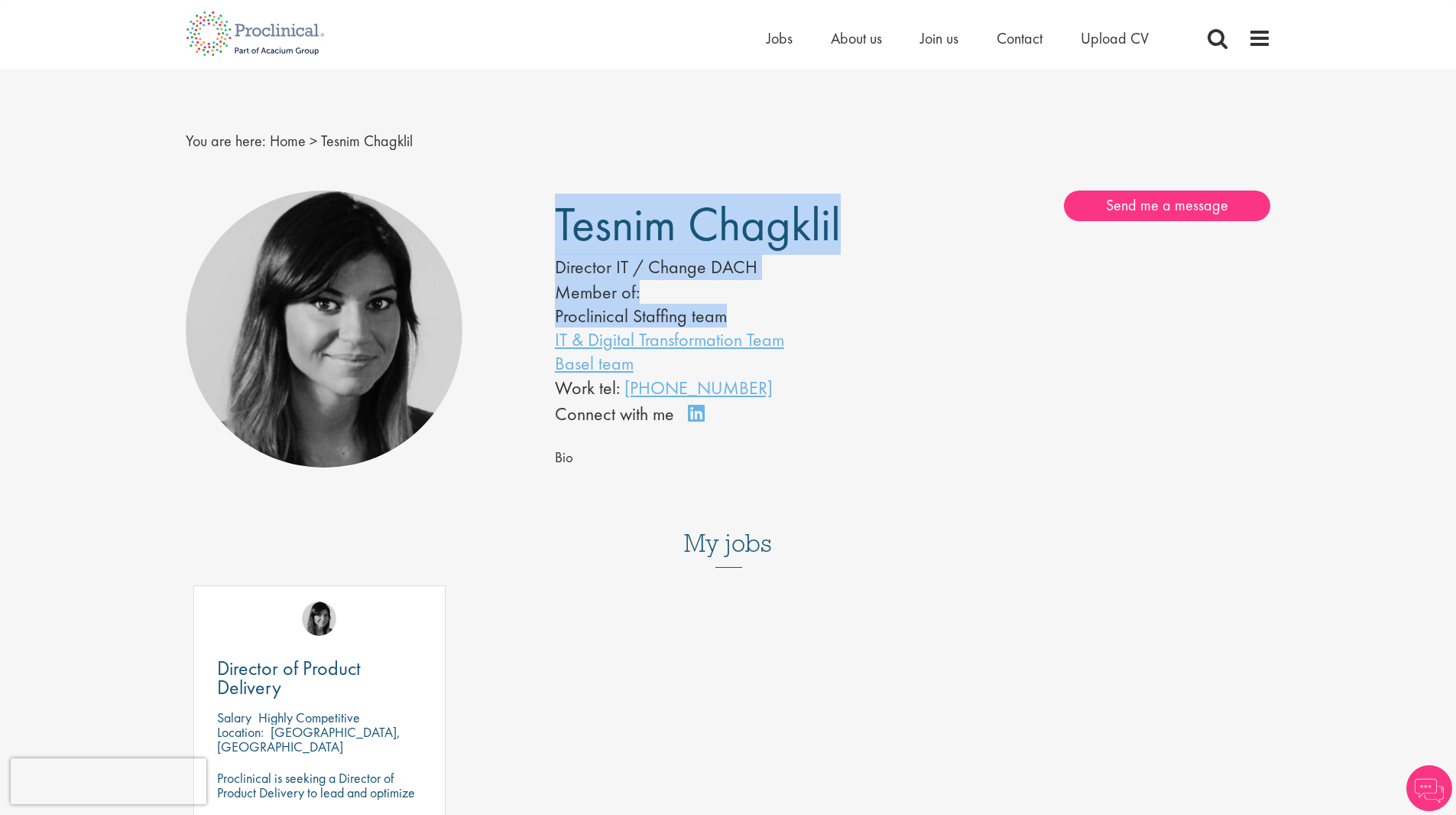
drag, startPoint x: 755, startPoint y: 312, endPoint x: 531, endPoint y: 248, distance: 233.0
click at [531, 248] on div "Tesnim Chagklil Director IT / Change DACH Member of: Proclinical Staffing team …" at bounding box center [728, 341] width 1109 height 317
click at [531, 248] on div at bounding box center [359, 329] width 346 height 278
